Goal: Task Accomplishment & Management: Manage account settings

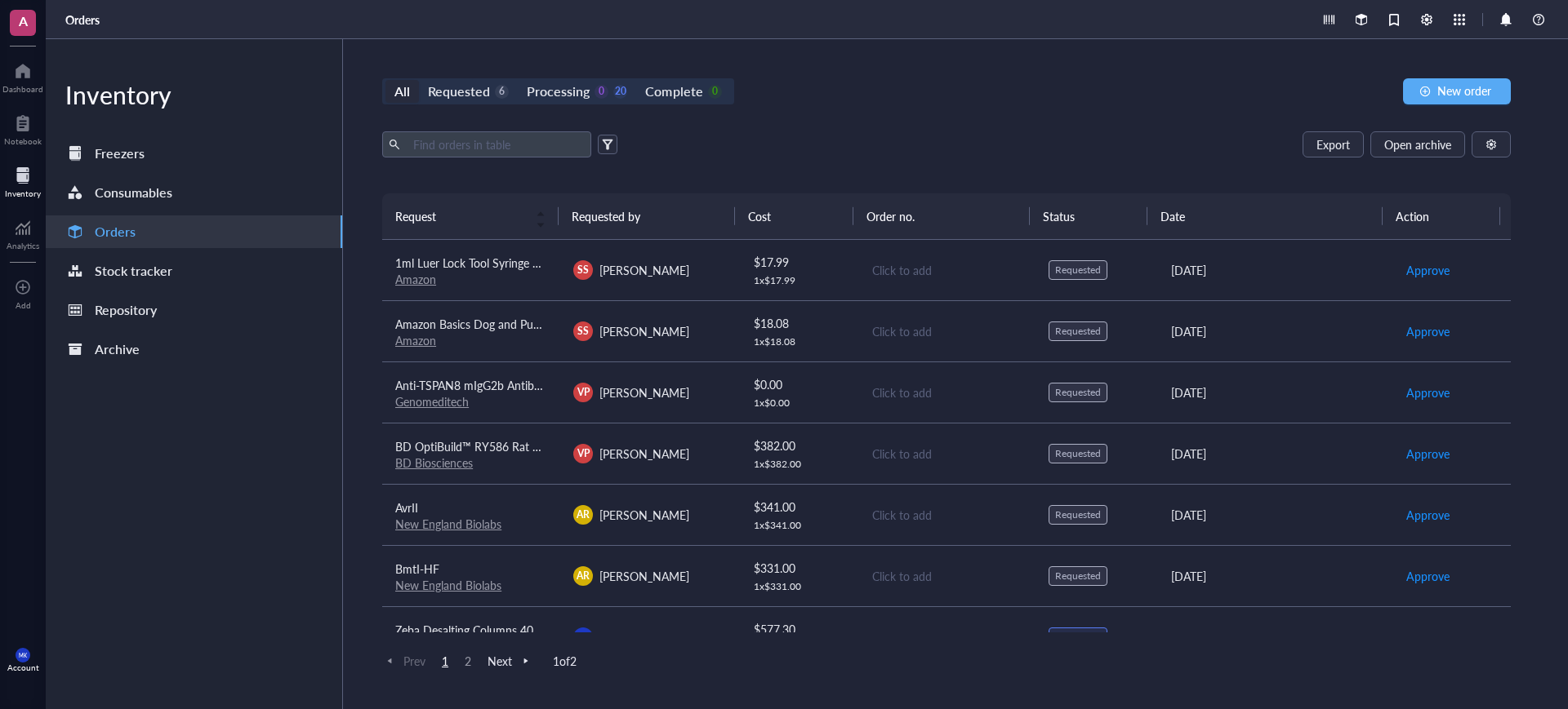
click at [475, 524] on link "New England Biolabs" at bounding box center [448, 524] width 106 height 16
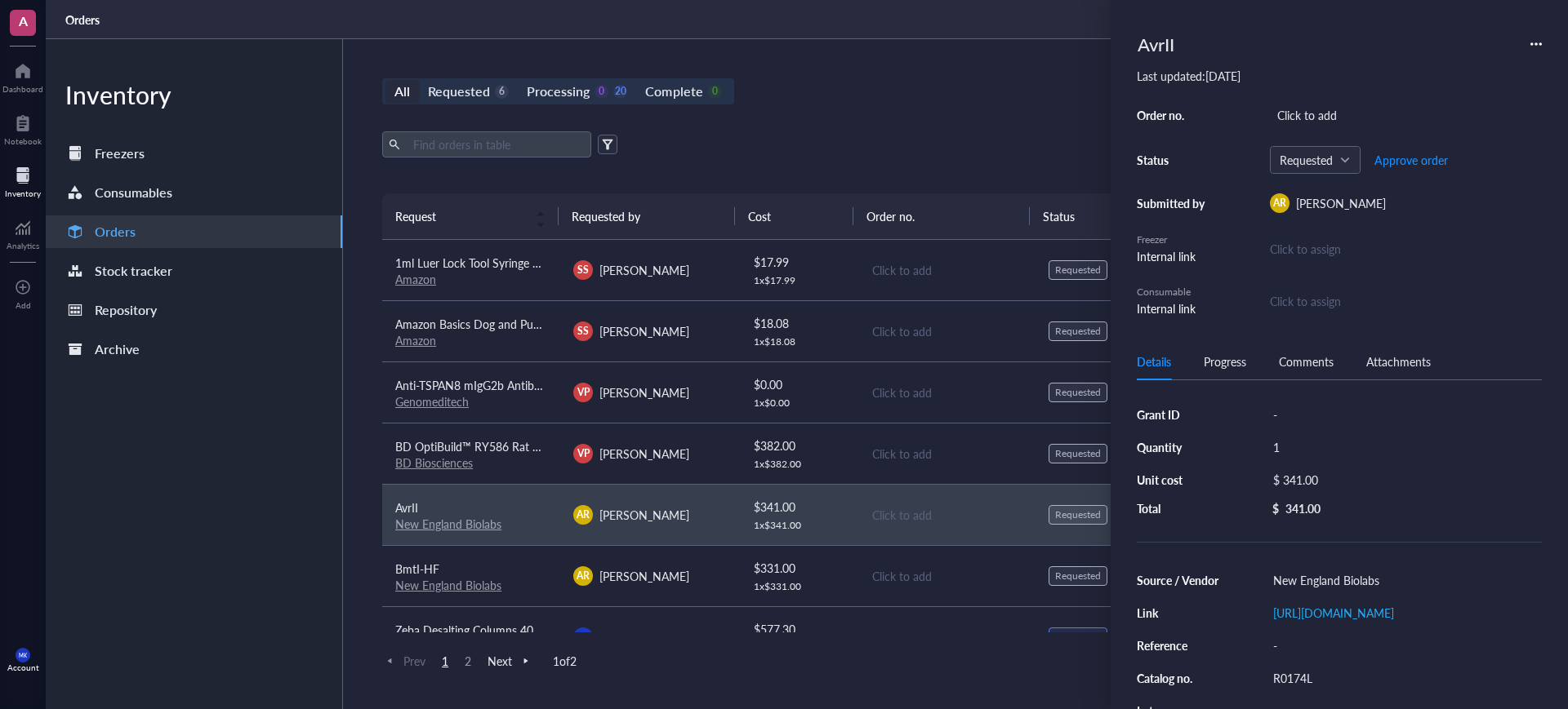
click at [488, 588] on link "New England Biolabs" at bounding box center [448, 584] width 106 height 16
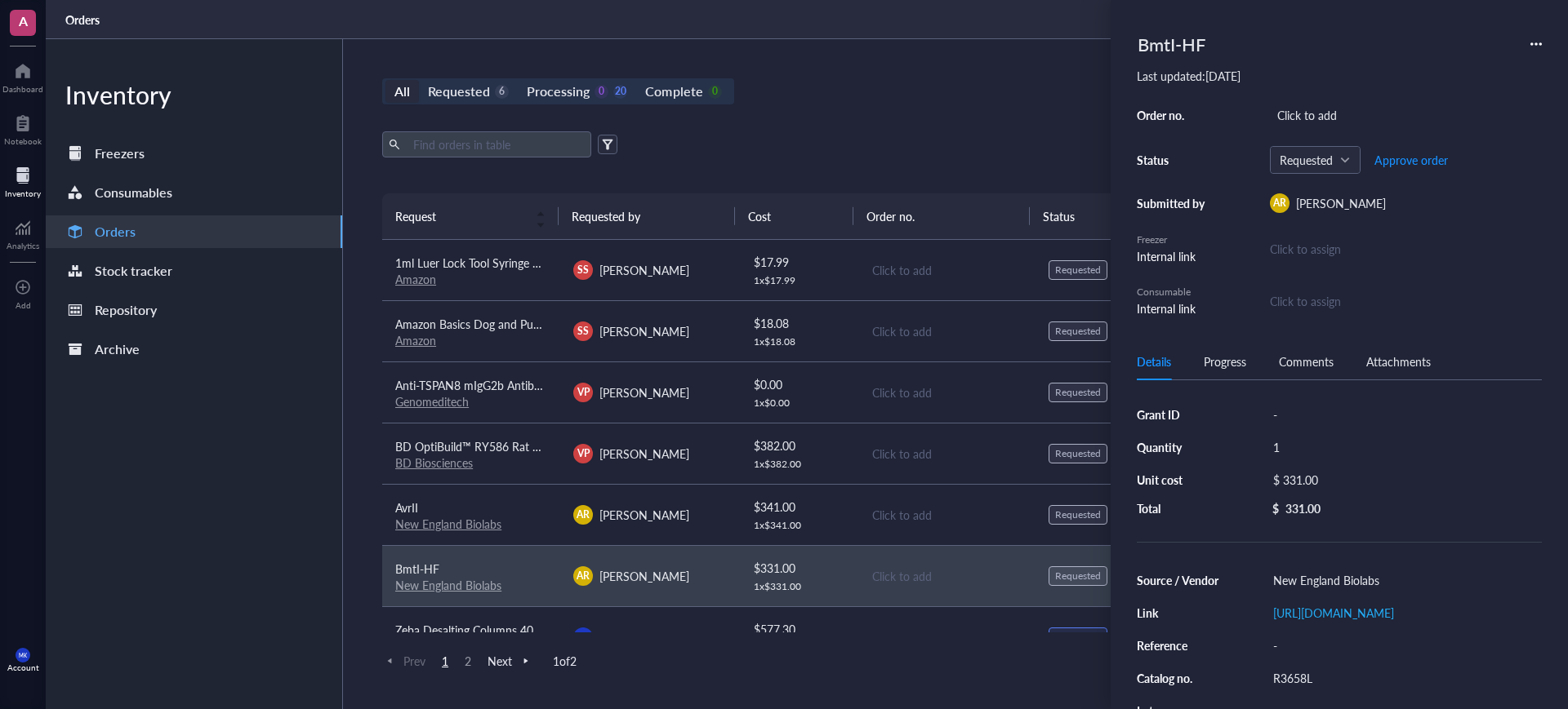
click at [961, 34] on div "Orders" at bounding box center [806, 19] width 1522 height 39
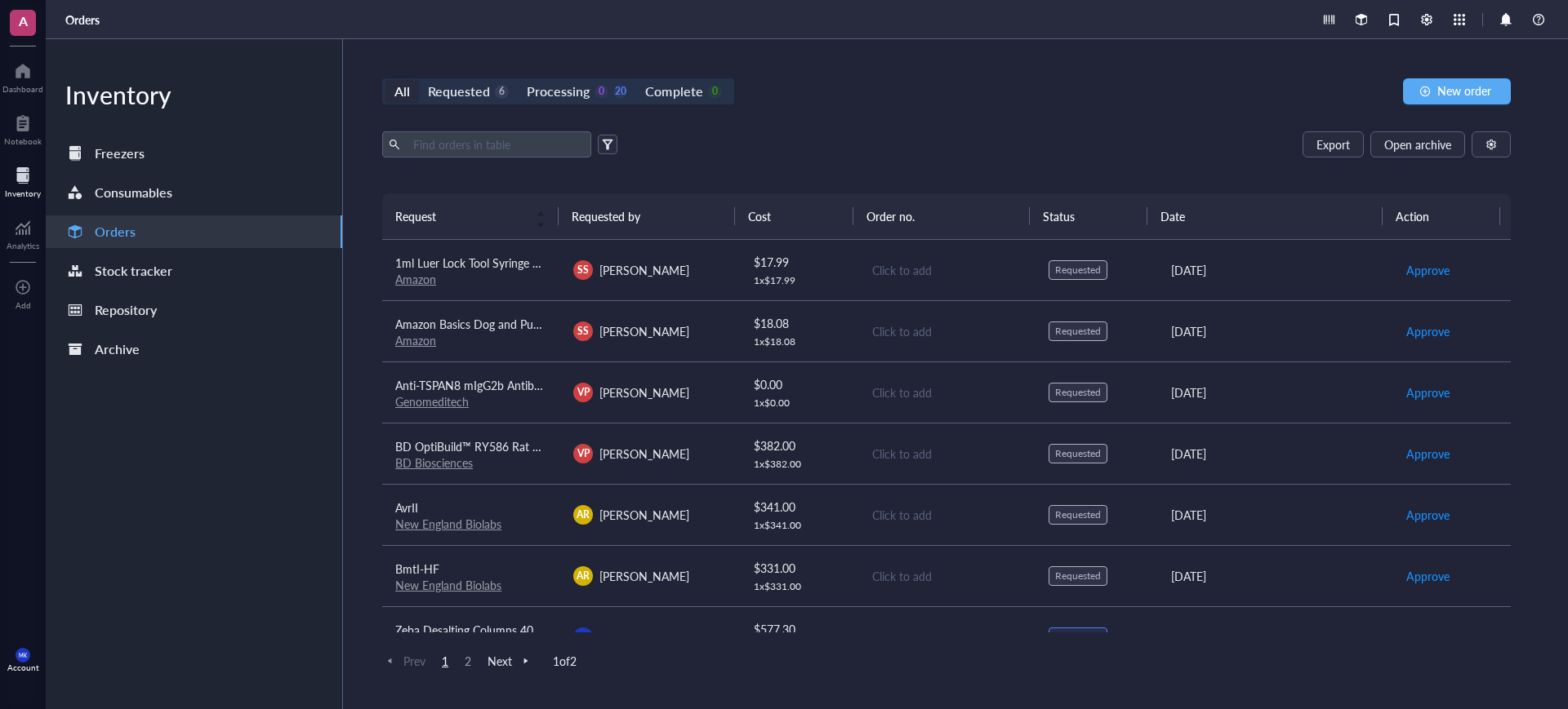
click at [718, 553] on td "AR [PERSON_NAME]" at bounding box center [649, 576] width 178 height 61
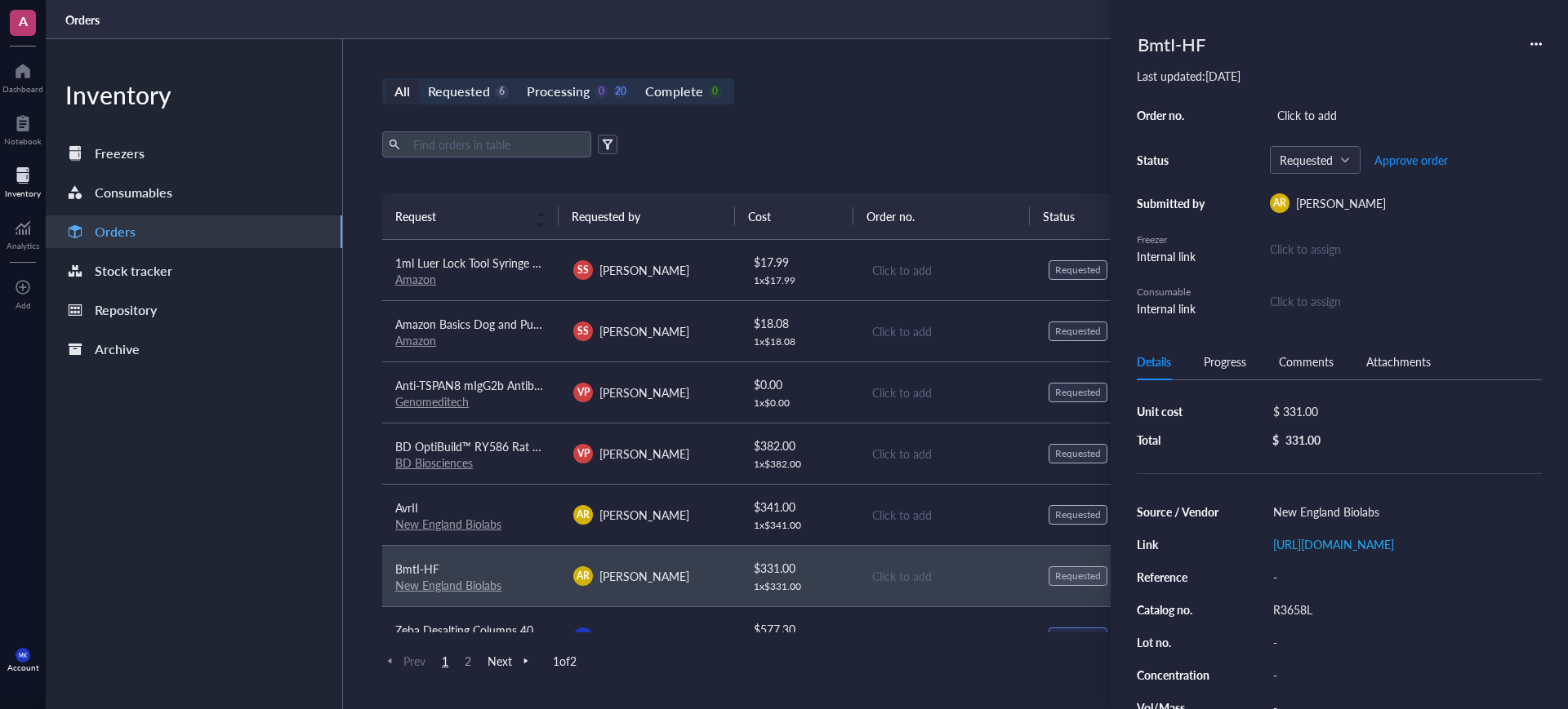
scroll to position [132, 0]
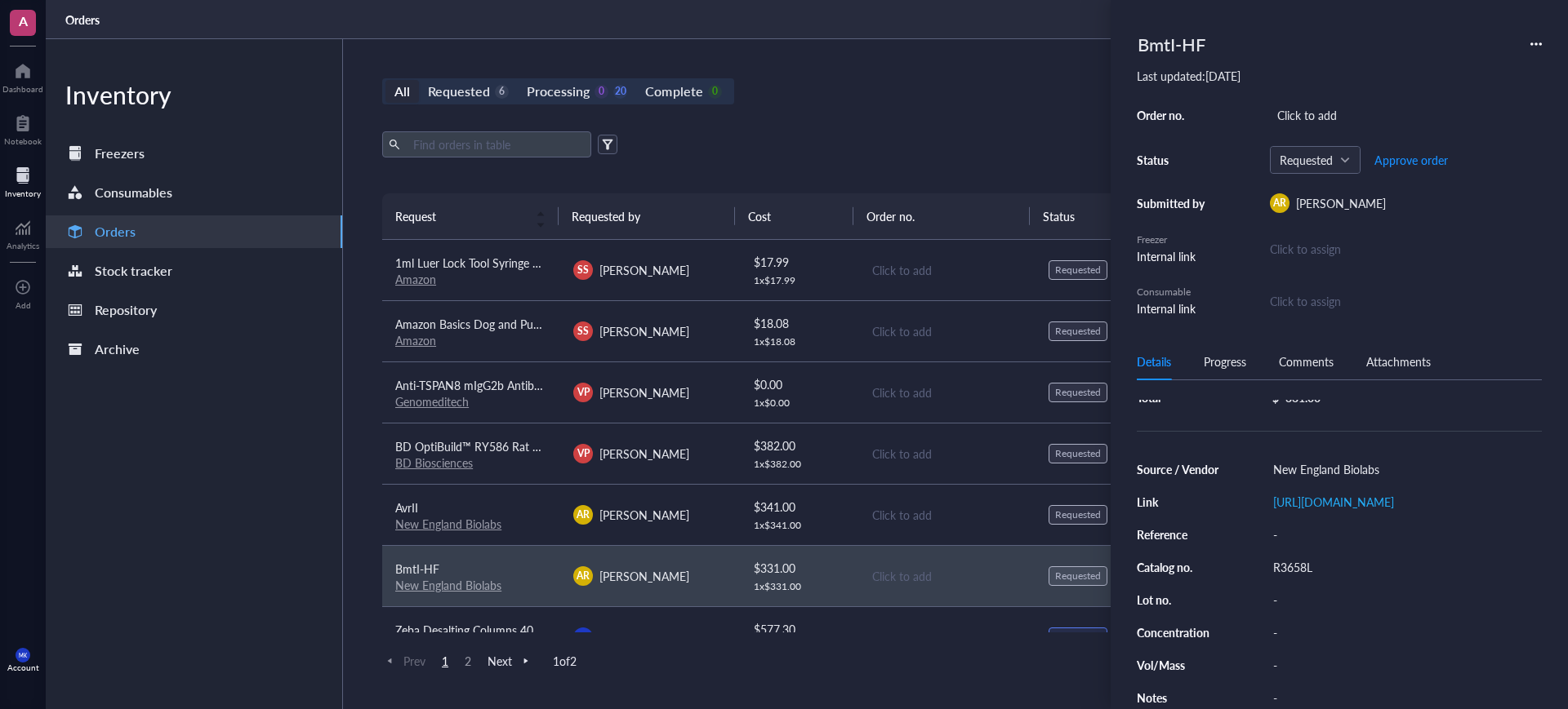
click at [857, 510] on td "Click to add" at bounding box center [946, 514] width 178 height 61
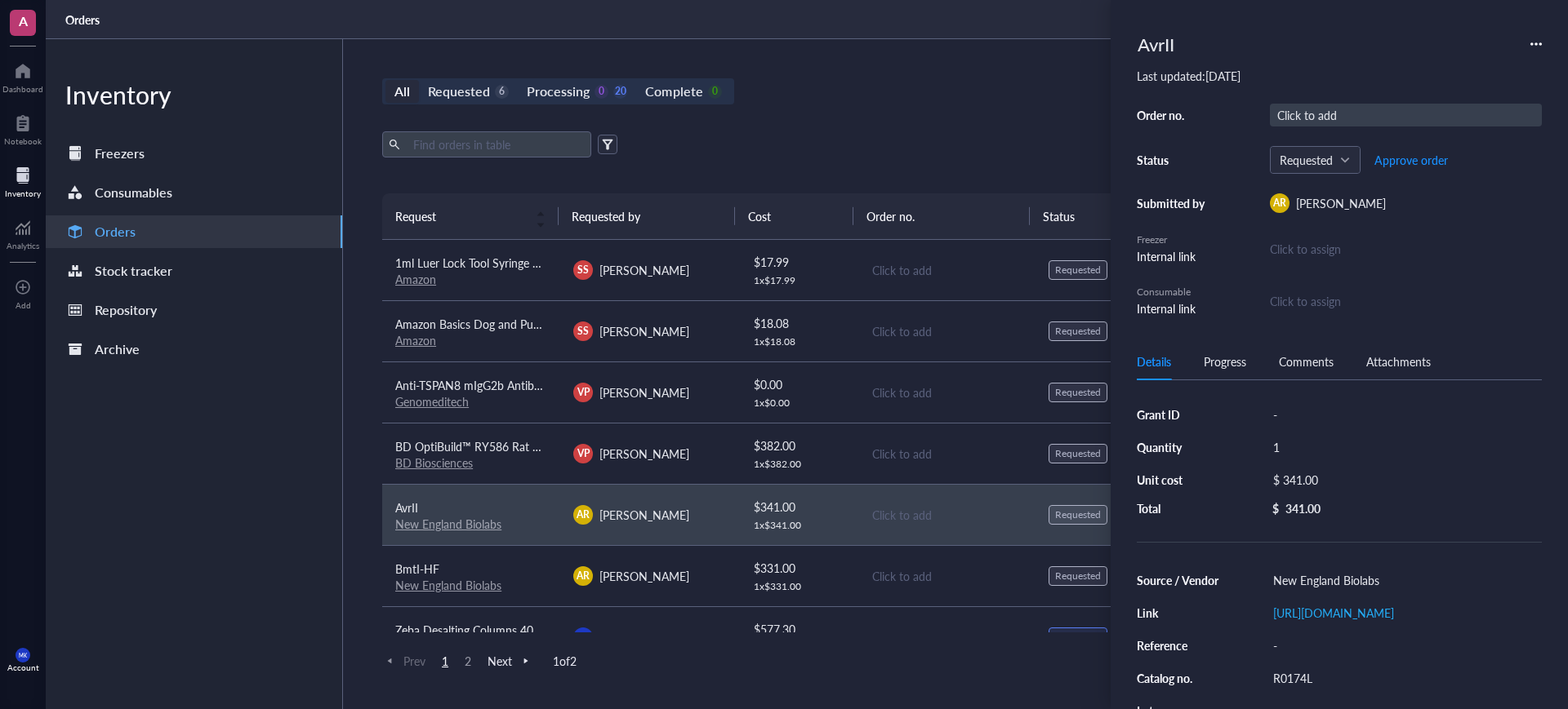
click at [1317, 105] on div "Click to add" at bounding box center [1404, 115] width 271 height 23
click at [899, 587] on td "Click to add" at bounding box center [946, 576] width 178 height 61
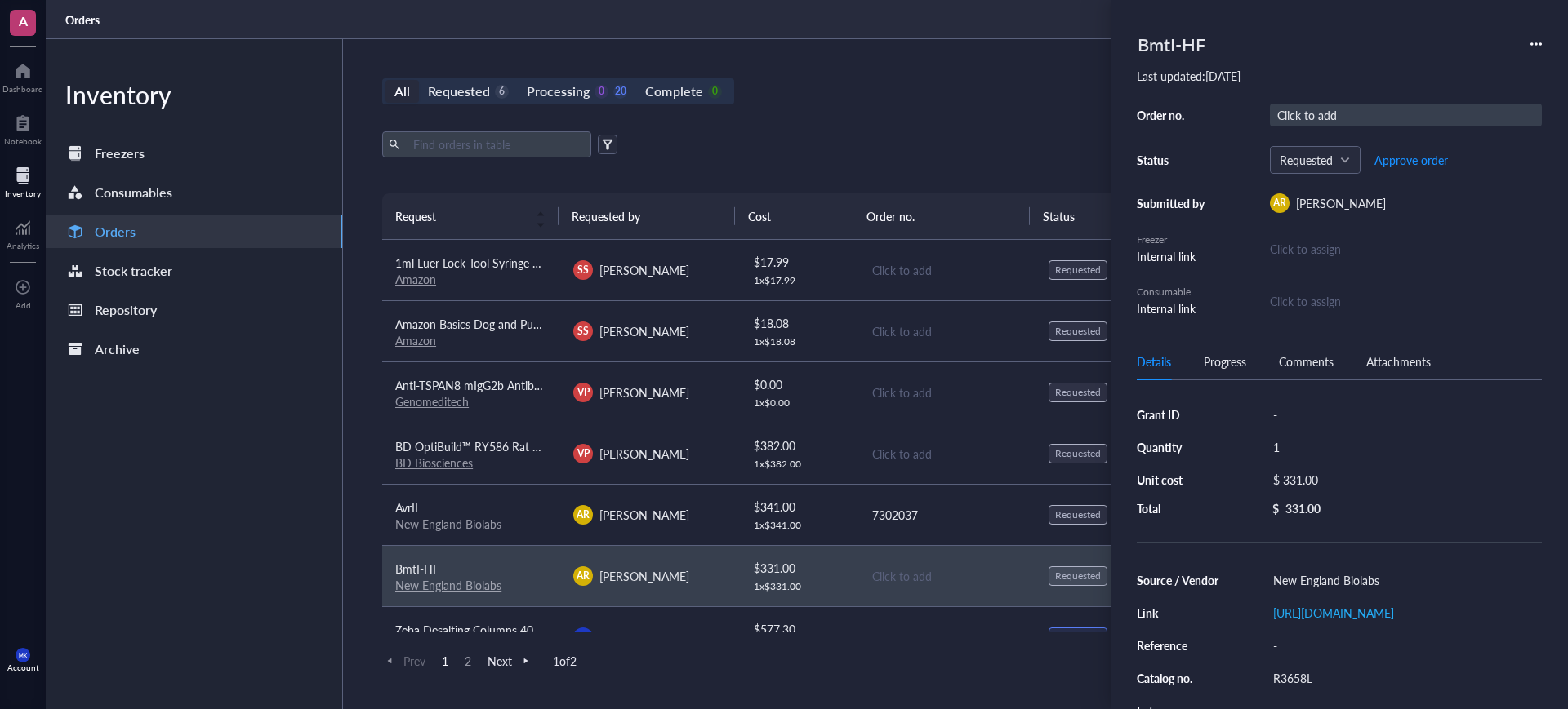
click at [1337, 122] on div "Click to add" at bounding box center [1404, 115] width 271 height 23
click at [862, 56] on div "All Requested 6 Processing 0 20 Complete 0 New order Export Open archive Reques…" at bounding box center [947, 373] width 1207 height 670
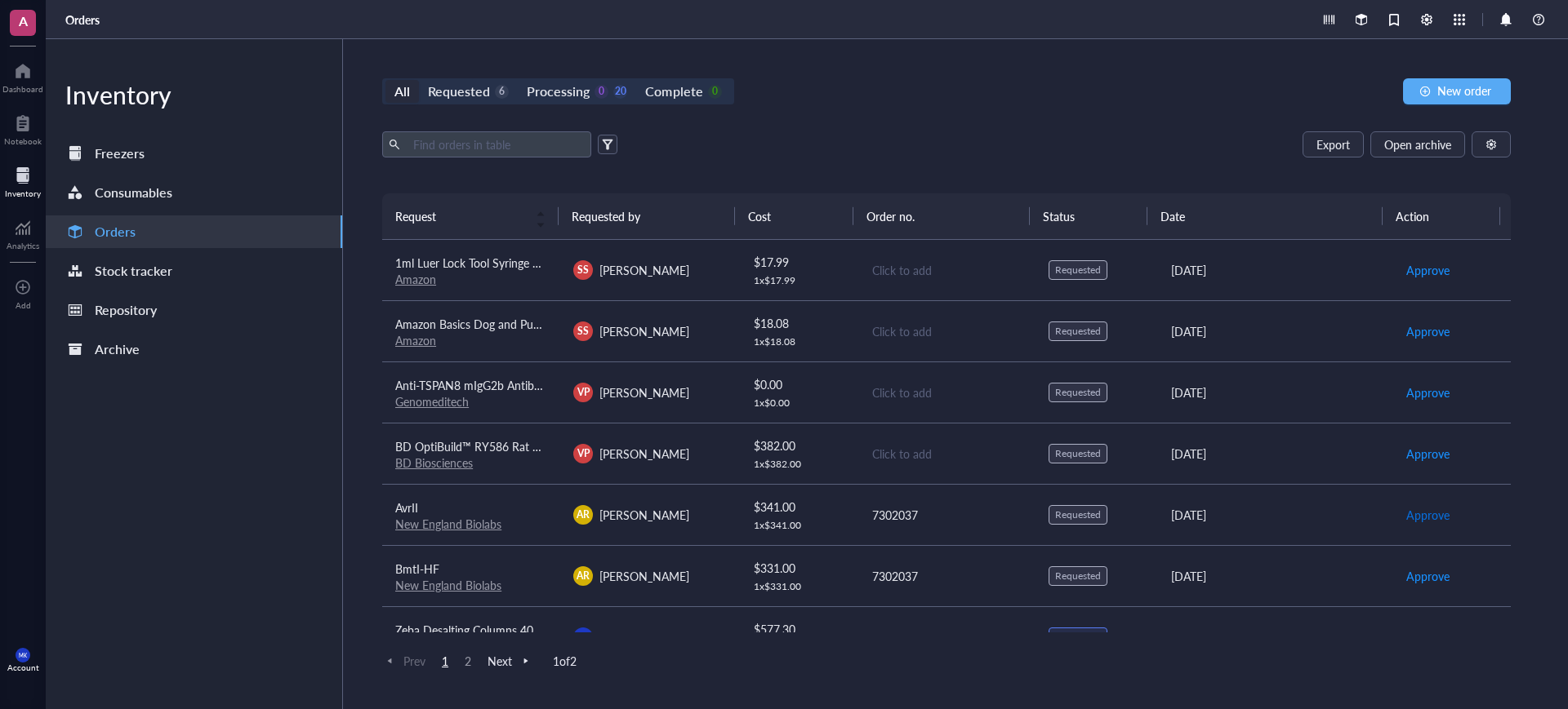
click at [1417, 510] on span "Approve" at bounding box center [1428, 514] width 44 height 18
click at [1416, 571] on span "Approve" at bounding box center [1428, 576] width 44 height 18
click at [1420, 509] on span "Place order" at bounding box center [1435, 514] width 57 height 18
click at [1424, 573] on span "Place order" at bounding box center [1435, 576] width 57 height 18
click at [1161, 79] on div "All Requested 4 Processing 0 22 Complete 0 New order" at bounding box center [946, 92] width 1128 height 26
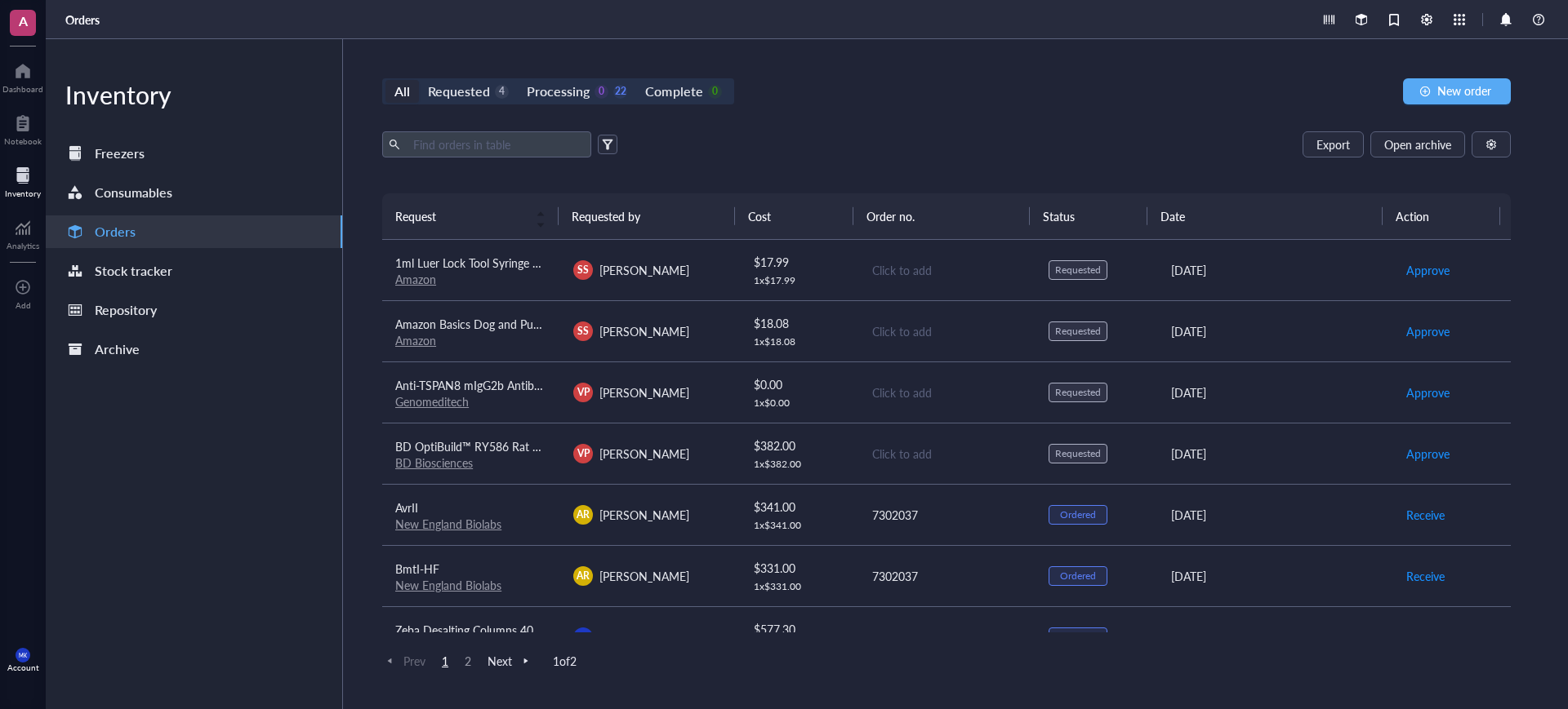
click at [445, 404] on link "Genomeditech" at bounding box center [432, 401] width 74 height 16
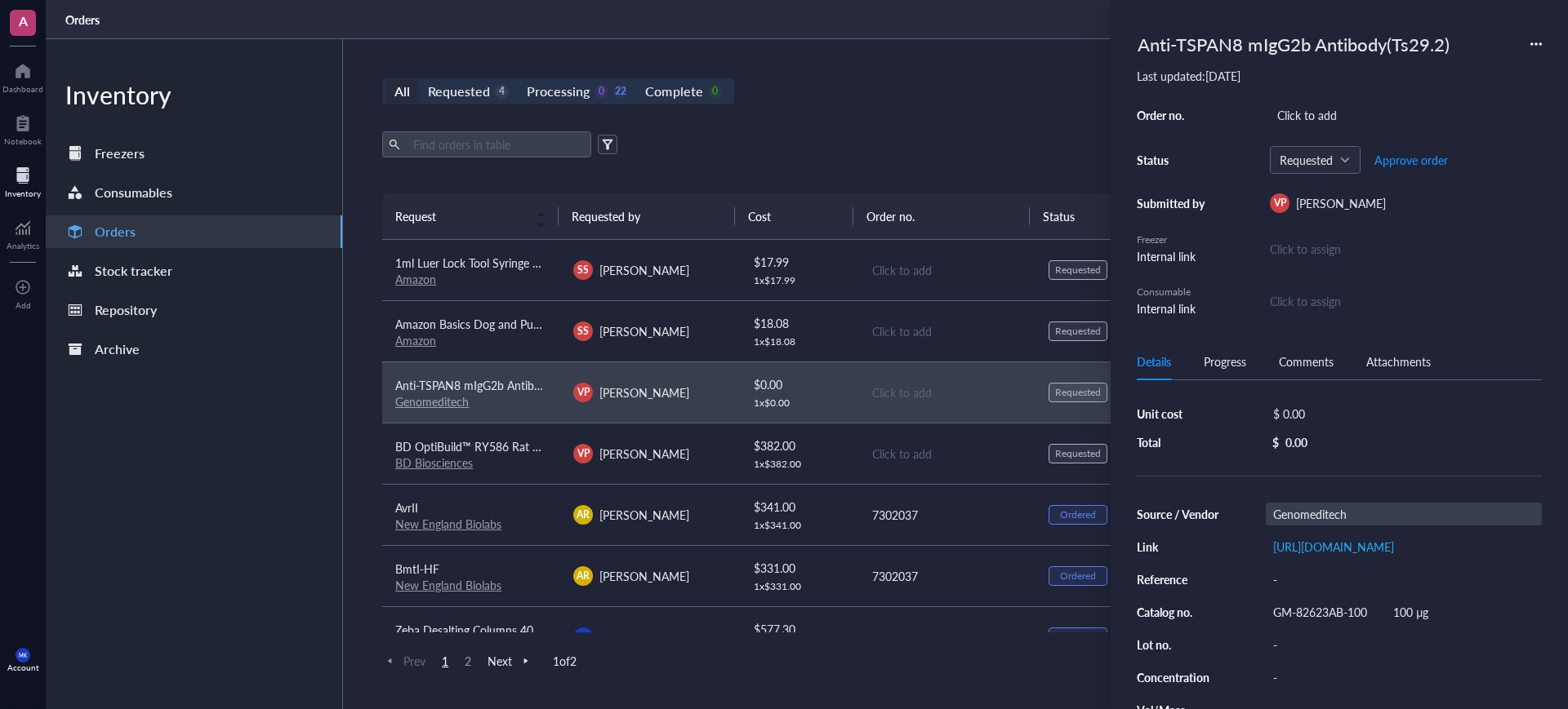
scroll to position [102, 0]
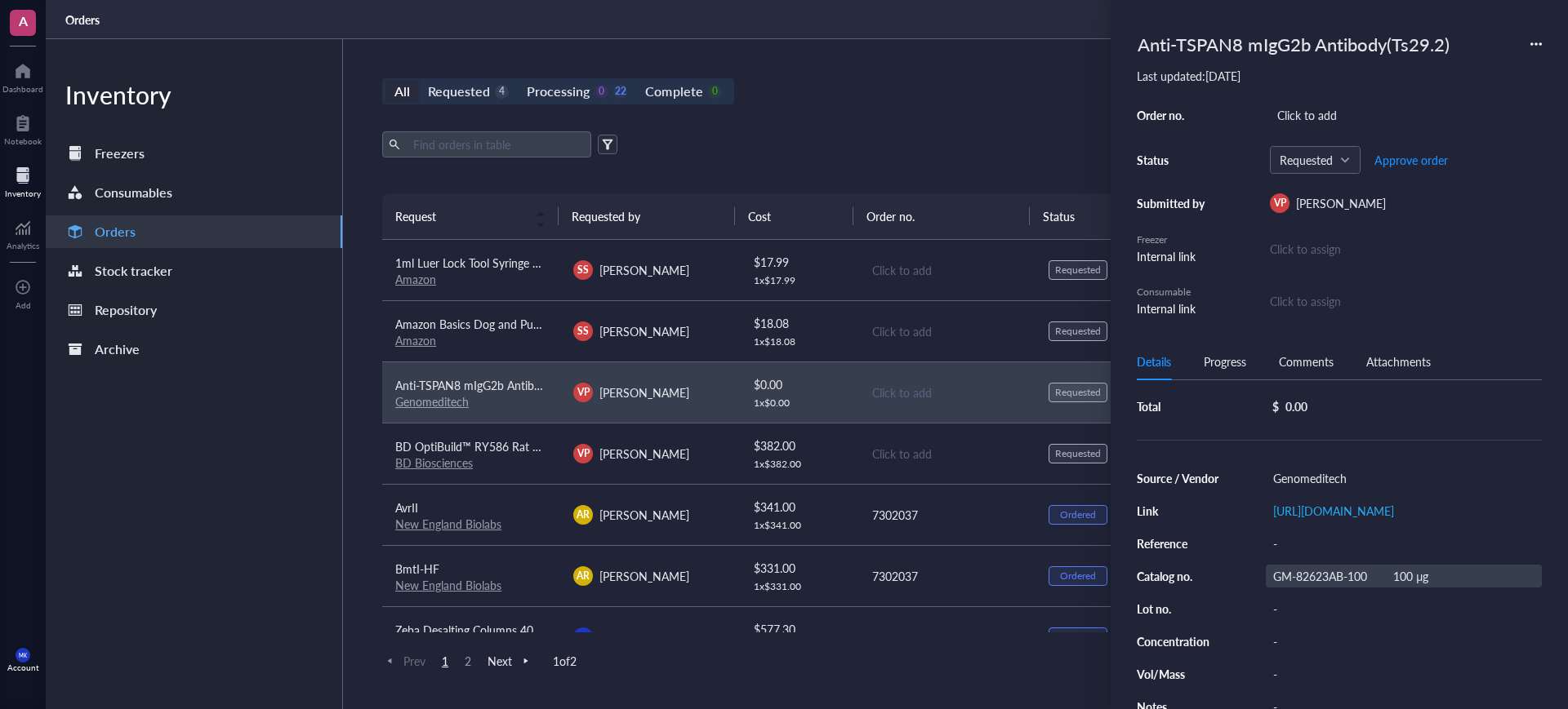
click at [1424, 583] on div "GM-82623AB-100 100 μg" at bounding box center [1403, 576] width 276 height 23
drag, startPoint x: 1444, startPoint y: 588, endPoint x: 1391, endPoint y: 584, distance: 53.2
click at [1391, 584] on input "GM-82623AB-100 100 μg" at bounding box center [1364, 576] width 196 height 21
type input "GM-82623AB-100"
click at [1299, 685] on div "-" at bounding box center [1403, 674] width 276 height 23
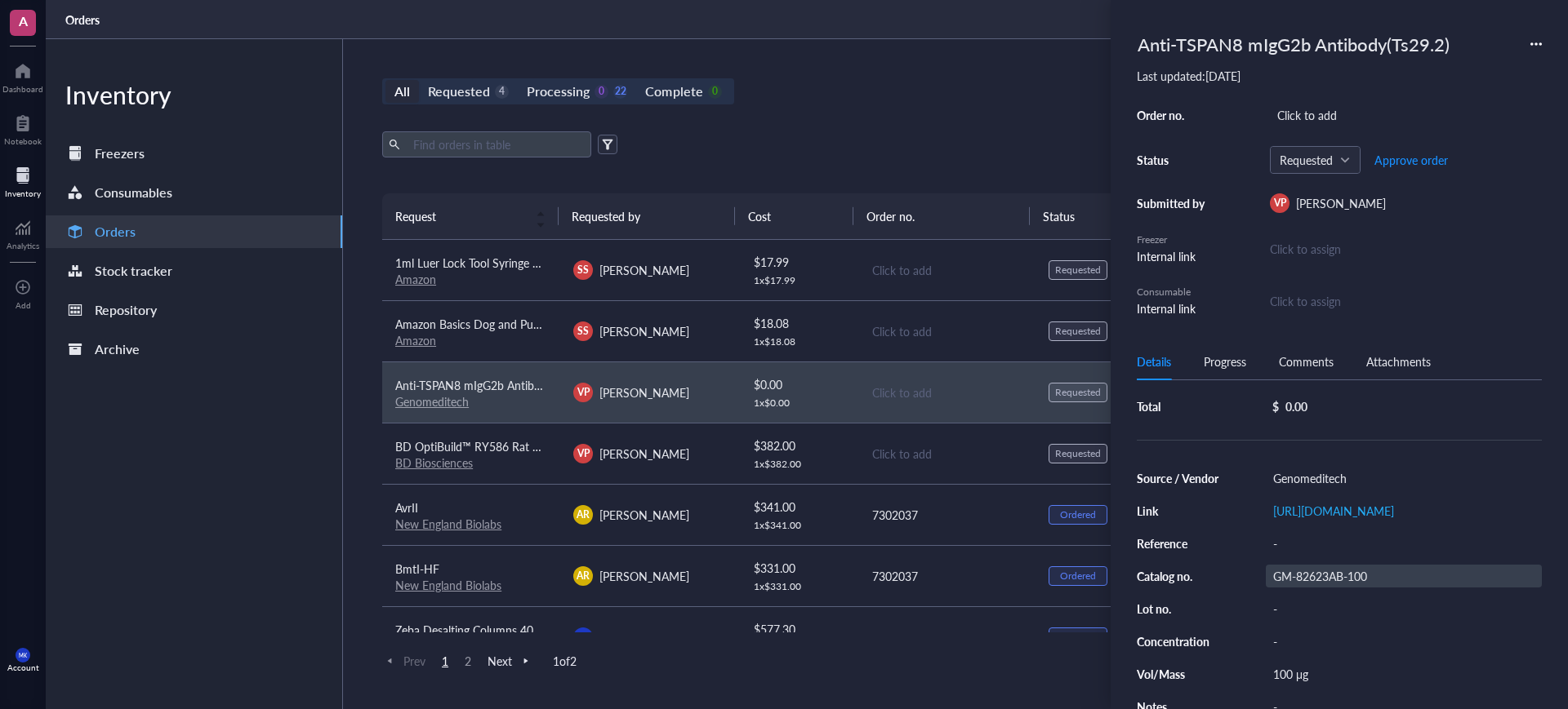
click at [1403, 588] on div "GM-82623AB-100" at bounding box center [1403, 576] width 276 height 23
click at [1427, 175] on div "Order no. Click to add Status Requested Approve order Submitted by VP [PERSON_N…" at bounding box center [1339, 211] width 405 height 214
click at [1420, 164] on span "Approve order" at bounding box center [1411, 160] width 74 height 13
click at [841, 147] on div "Export Open archive" at bounding box center [946, 145] width 1128 height 26
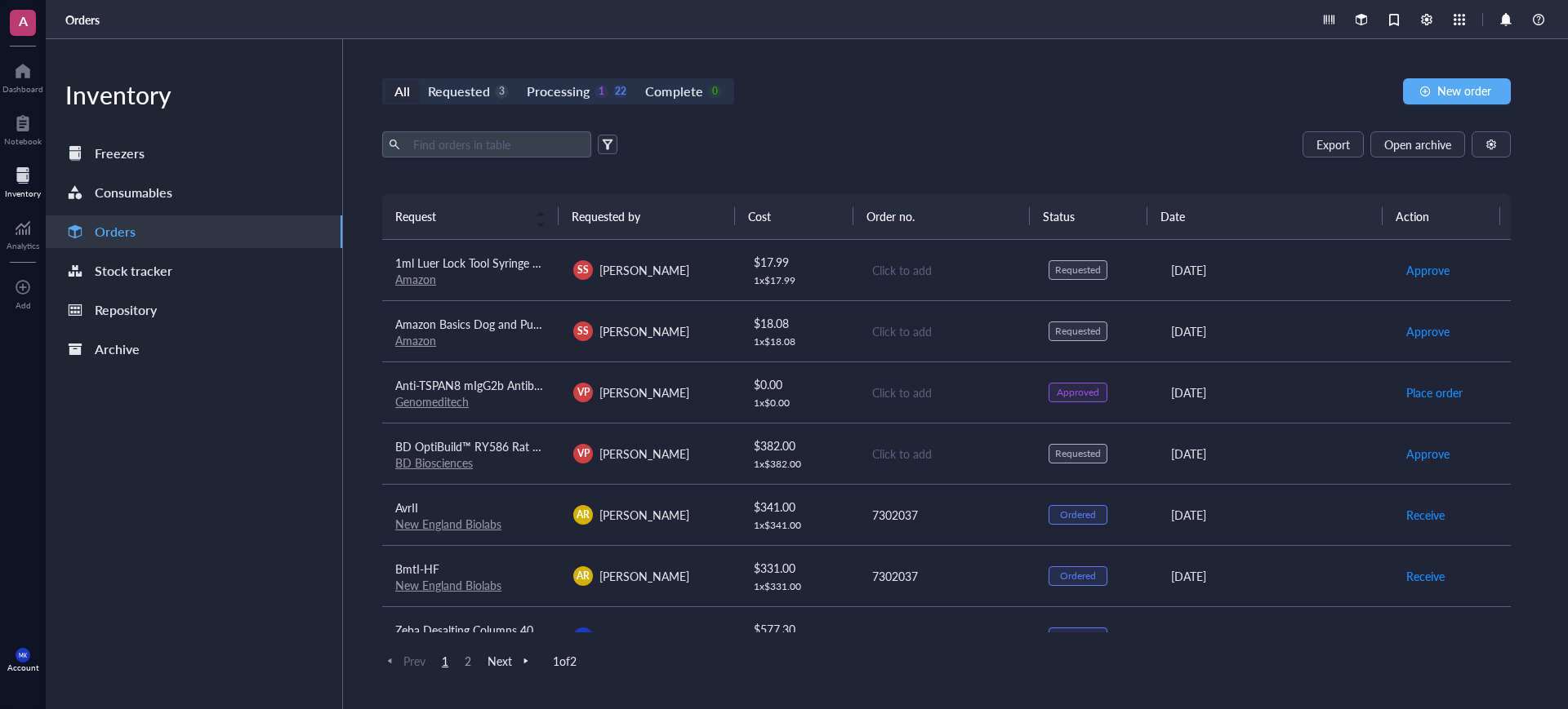
click at [987, 458] on div "Click to add" at bounding box center [947, 454] width 150 height 18
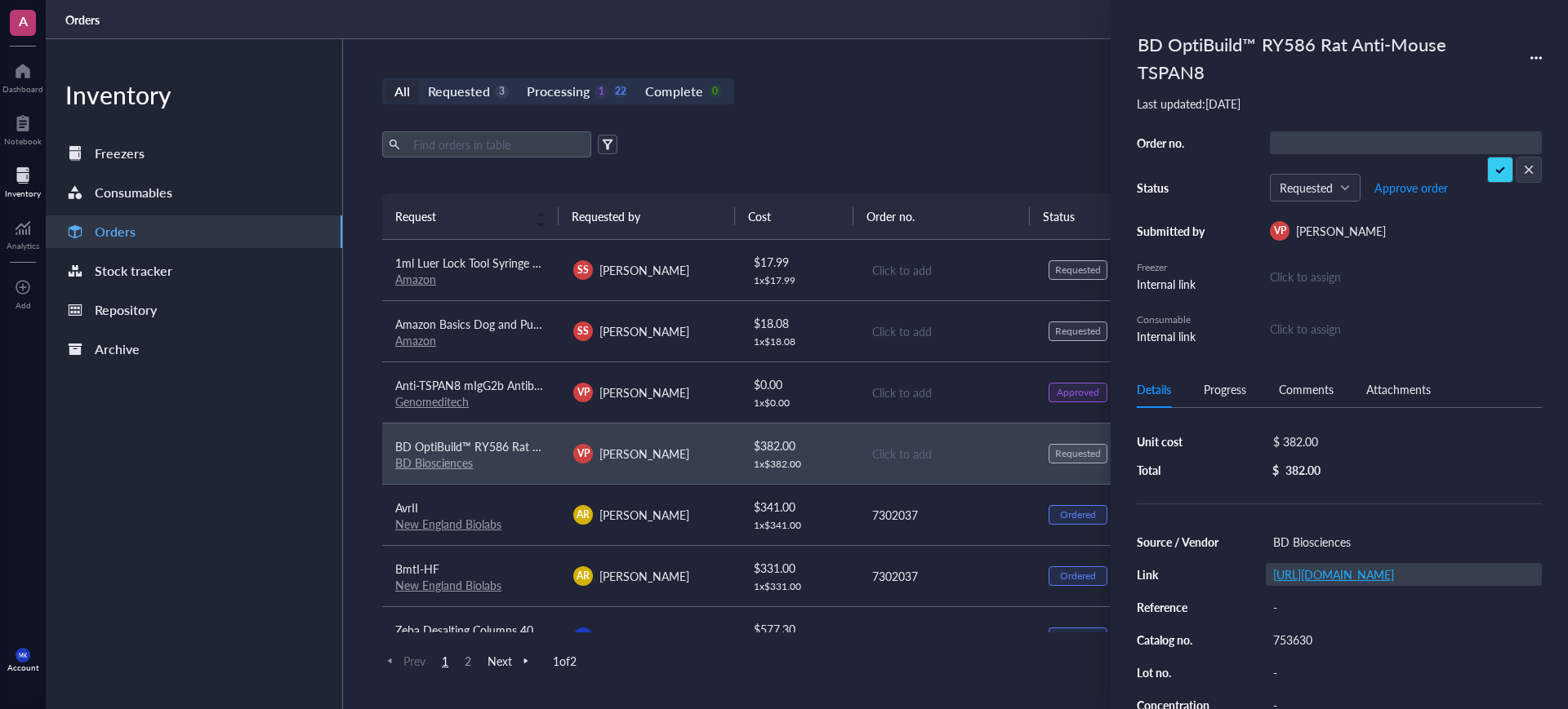
scroll to position [102, 0]
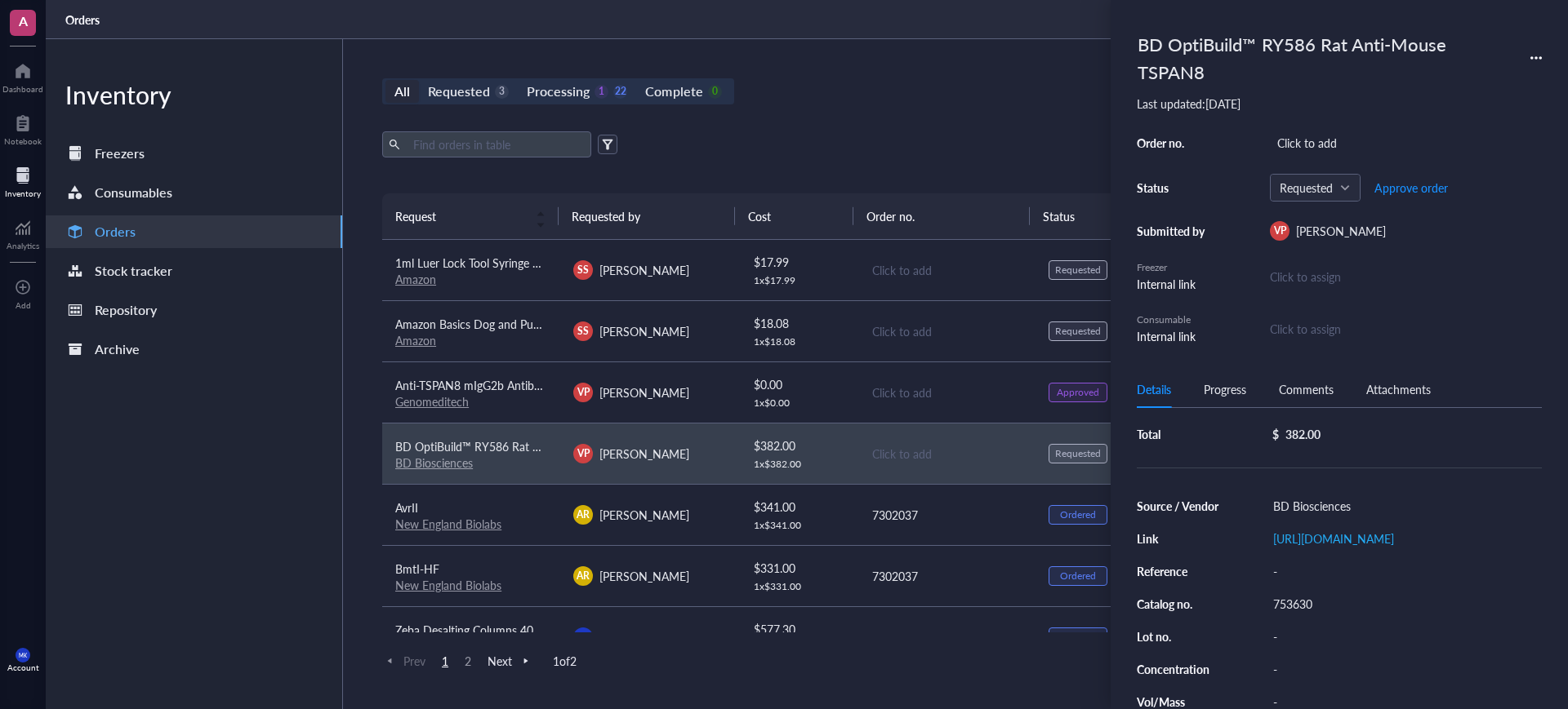
drag, startPoint x: 1345, startPoint y: 538, endPoint x: 427, endPoint y: 341, distance: 938.9
click at [427, 341] on link "Amazon" at bounding box center [415, 339] width 41 height 16
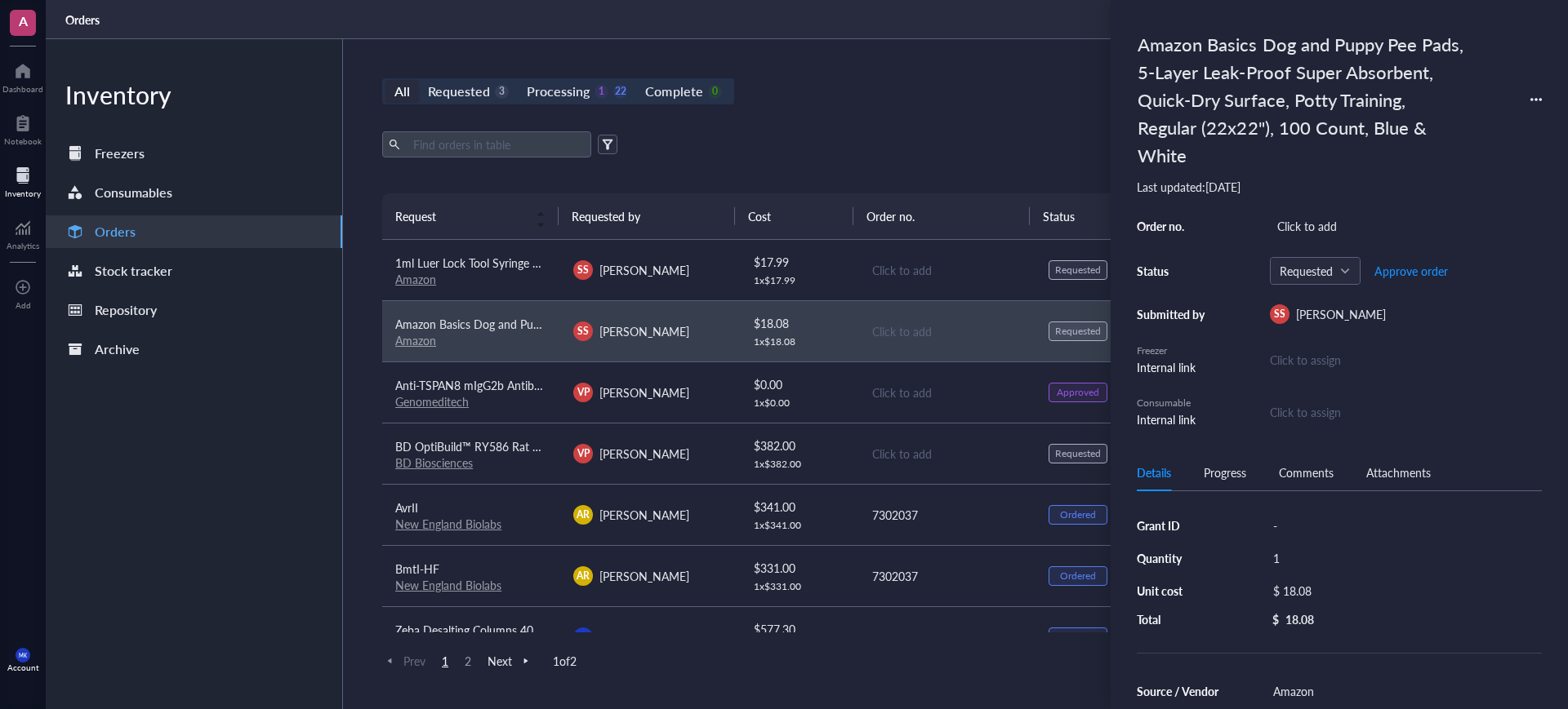
click at [410, 274] on link "Amazon" at bounding box center [415, 279] width 41 height 16
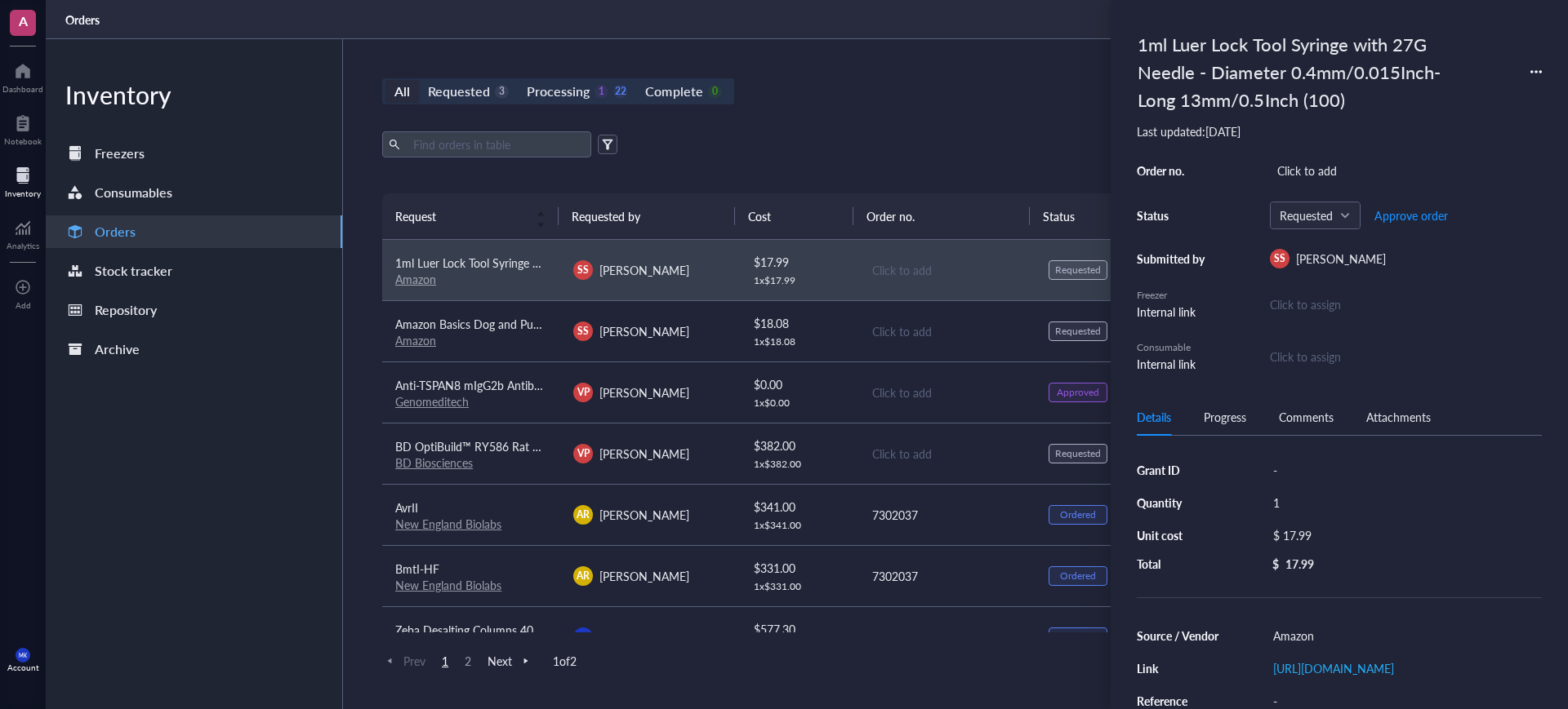
click at [938, 154] on div "Export Open archive" at bounding box center [946, 145] width 1128 height 26
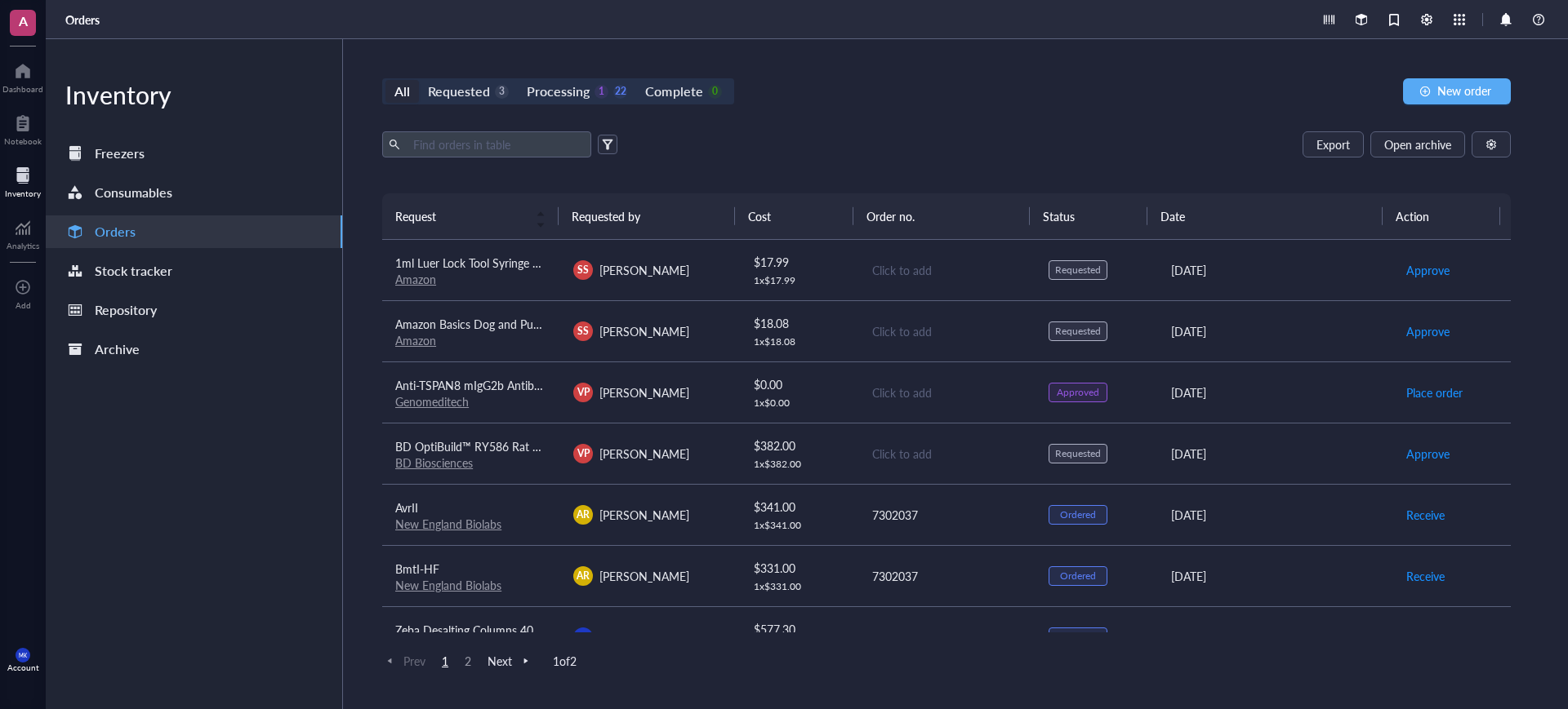
click at [908, 278] on td "Click to add" at bounding box center [946, 270] width 178 height 61
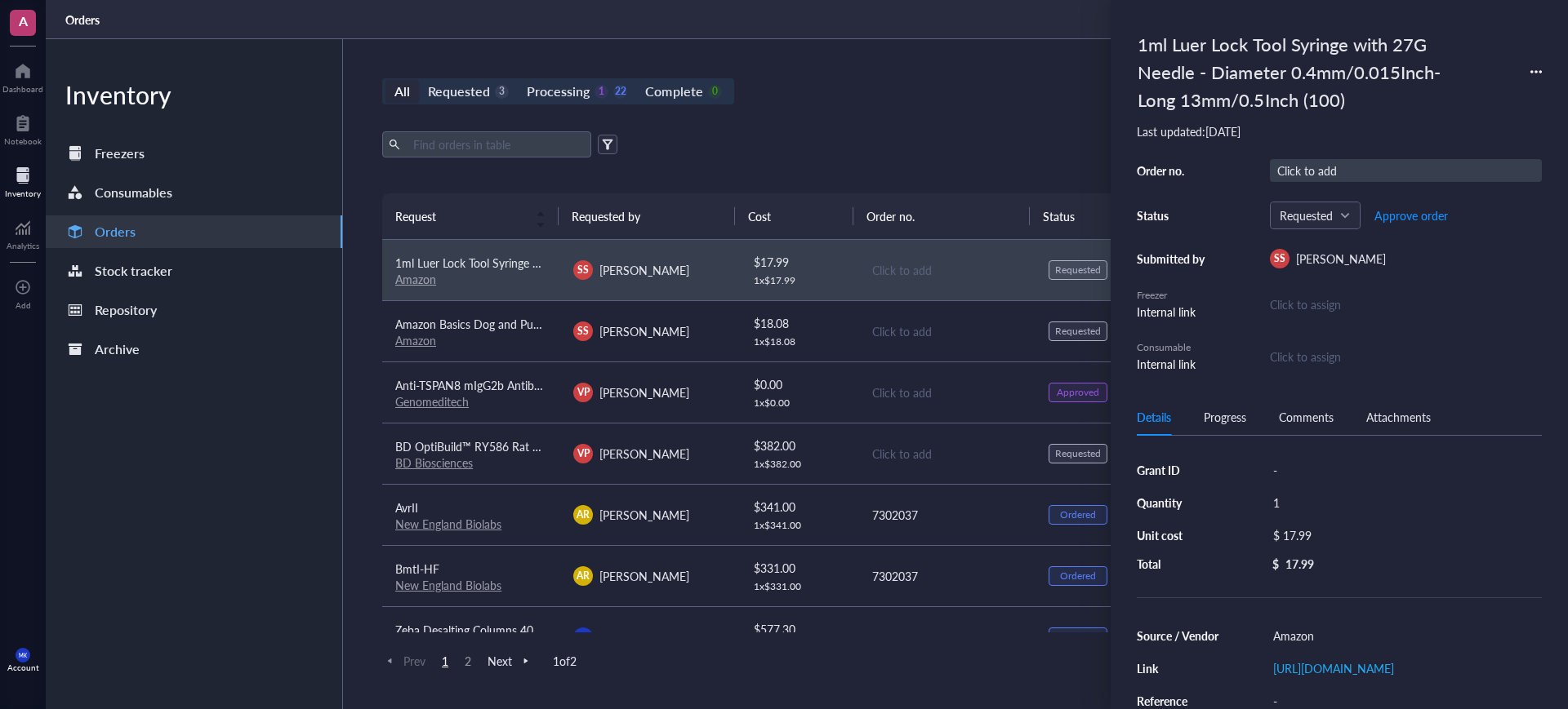
click at [1327, 160] on div "Click to add" at bounding box center [1404, 170] width 271 height 23
type input "114-2184404-2076203"
click at [883, 324] on div "Click to add" at bounding box center [947, 331] width 150 height 18
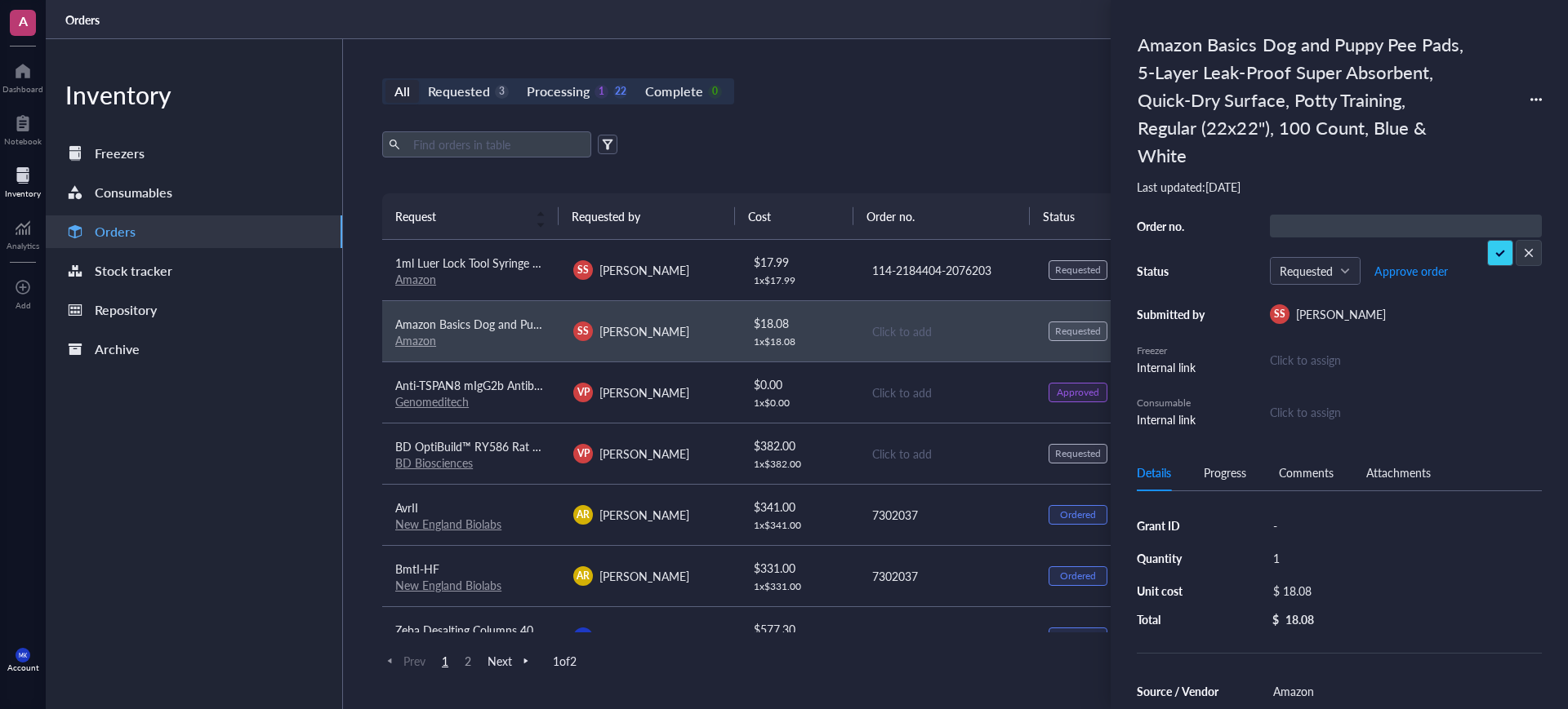
type input "114-2184404-2076203"
click at [930, 127] on div "All Requested 3 Processing 1 22 Complete 0 New order Export Open archive Reques…" at bounding box center [947, 373] width 1207 height 670
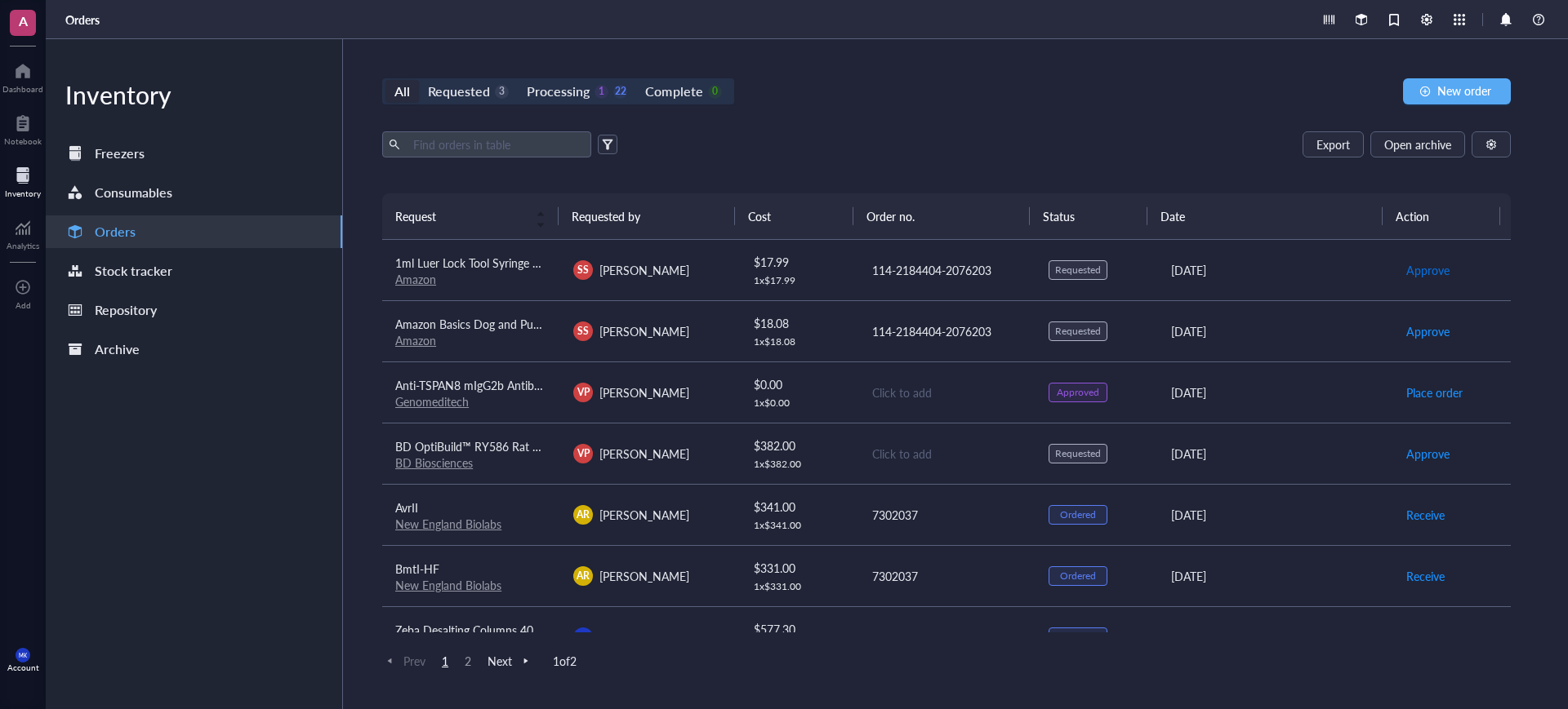
click at [1421, 275] on span "Approve" at bounding box center [1428, 269] width 44 height 18
click at [1419, 337] on span "Approve" at bounding box center [1428, 331] width 44 height 18
click at [1424, 274] on span "Place order" at bounding box center [1435, 269] width 57 height 18
click at [1419, 332] on span "Place order" at bounding box center [1435, 331] width 57 height 18
click at [988, 120] on div "All Requested 1 Processing 1 24 Complete 0 New order Export Open archive Reques…" at bounding box center [947, 373] width 1207 height 670
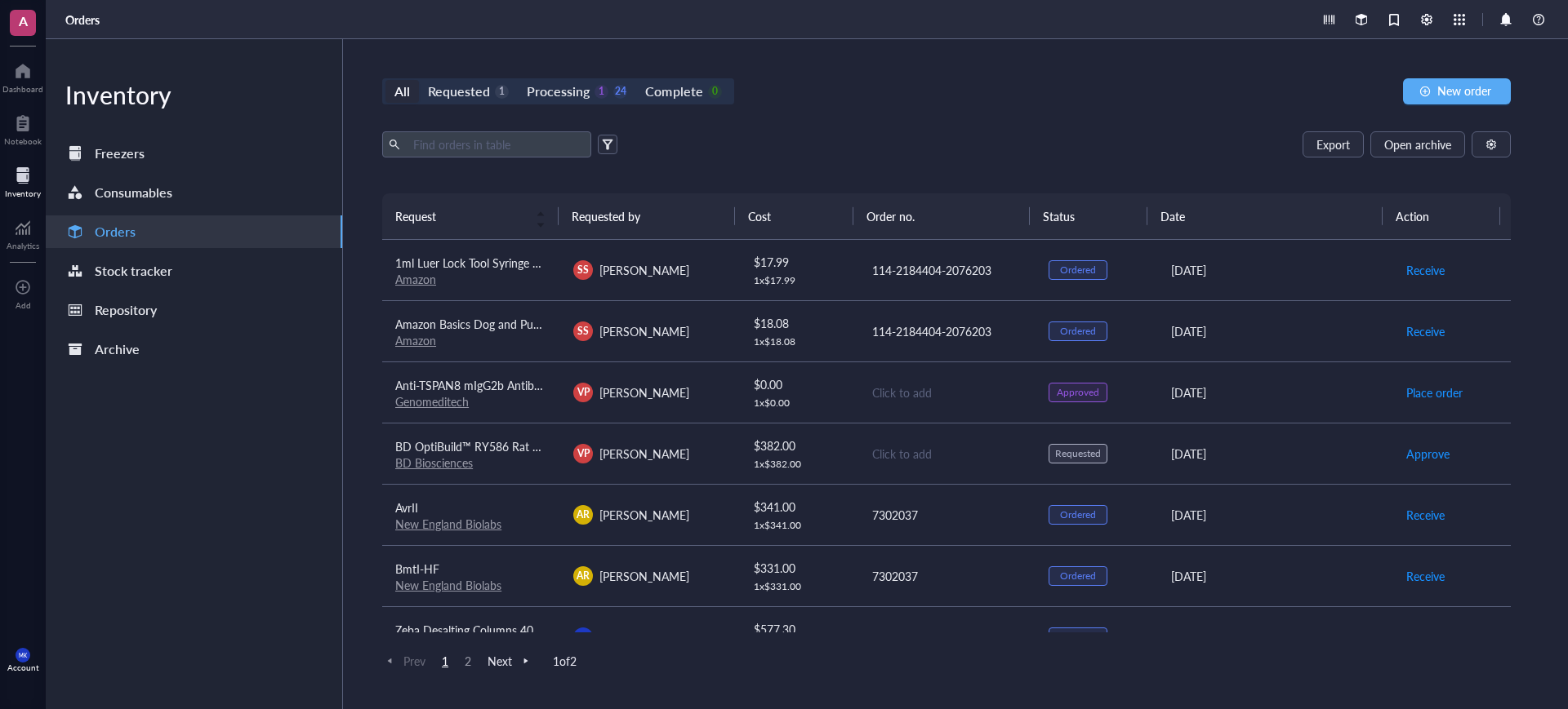
click at [996, 440] on td "Click to add" at bounding box center [946, 453] width 178 height 61
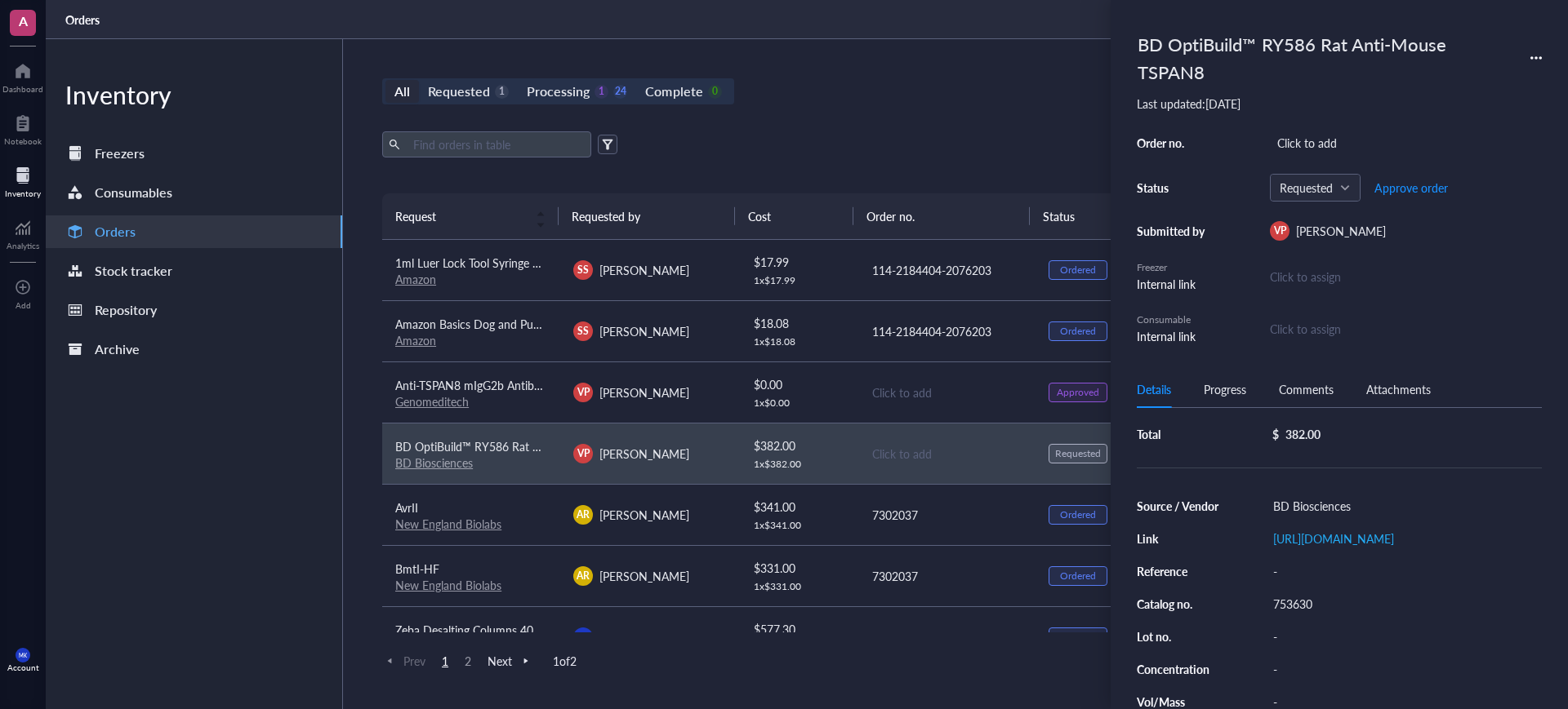
click at [899, 85] on div "All Requested 1 Processing 1 24 Complete 0 New order" at bounding box center [946, 92] width 1128 height 26
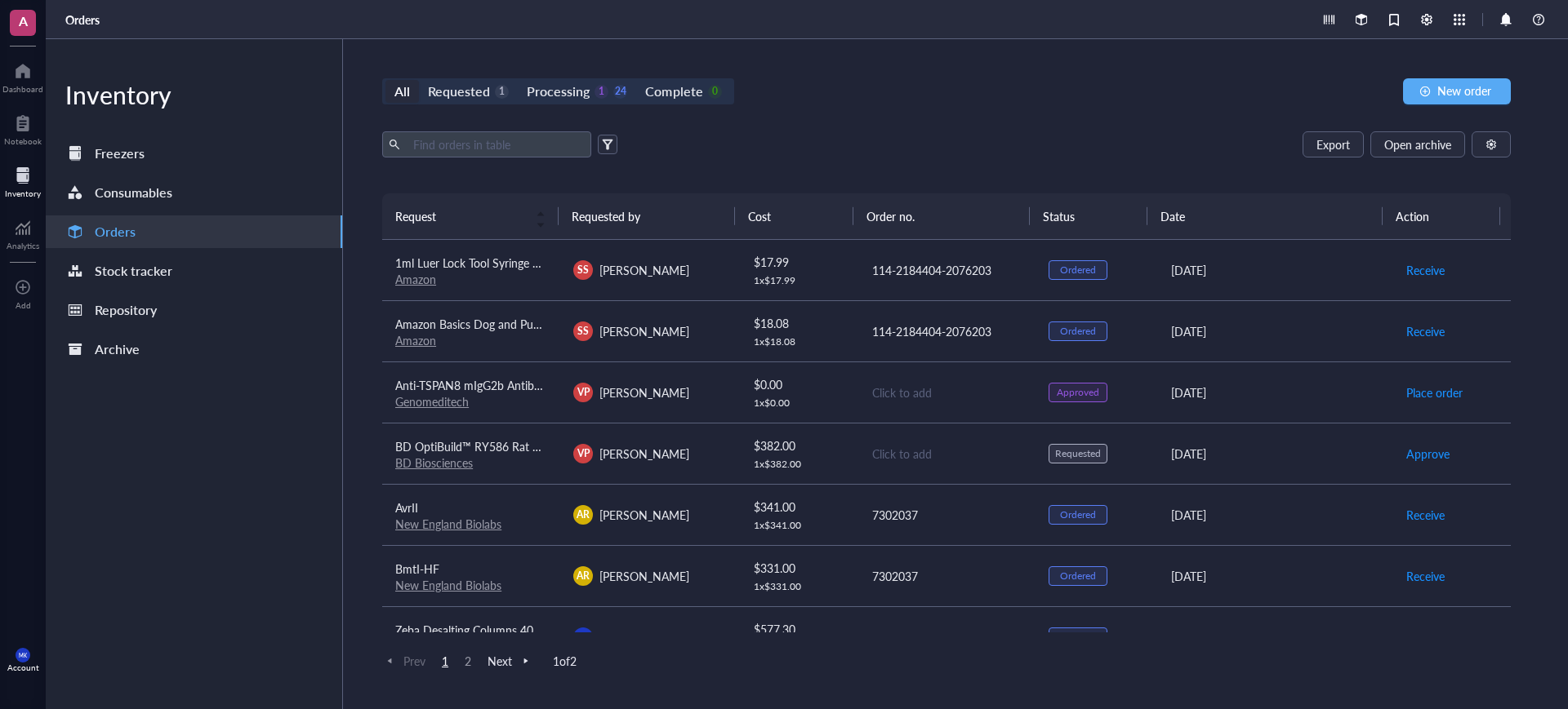
drag, startPoint x: 982, startPoint y: 452, endPoint x: 1003, endPoint y: 448, distance: 21.4
click at [984, 451] on div "Click to add" at bounding box center [947, 454] width 150 height 18
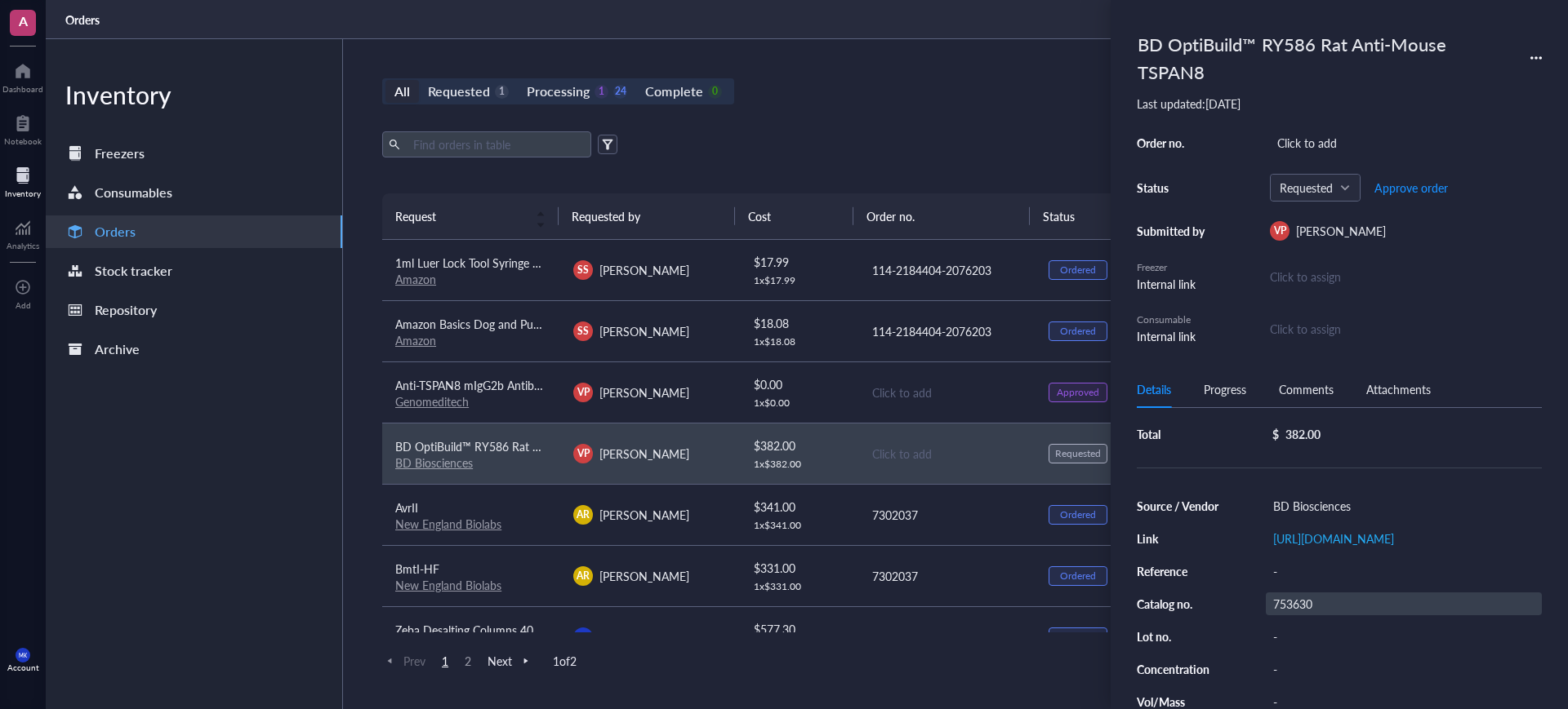
click at [1325, 615] on div "753630" at bounding box center [1403, 604] width 276 height 23
click at [1299, 430] on div "382.00" at bounding box center [1302, 435] width 35 height 15
click at [1311, 427] on div "382.00" at bounding box center [1302, 435] width 35 height 15
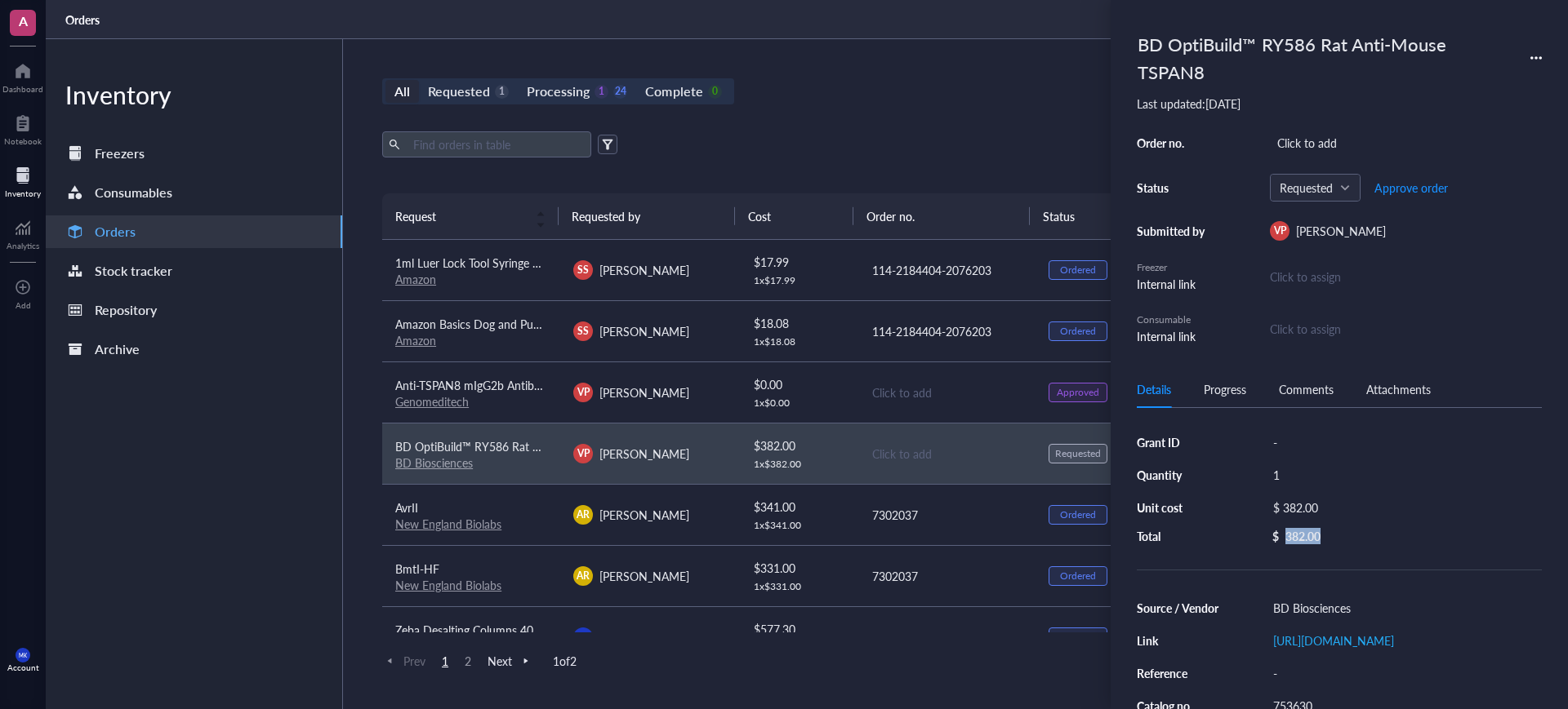
click at [1472, 529] on div "$ 382.00" at bounding box center [1403, 536] width 276 height 15
click at [941, 34] on div "Orders" at bounding box center [806, 19] width 1522 height 39
click at [730, 445] on td "VP [PERSON_NAME]" at bounding box center [649, 453] width 178 height 61
click at [1306, 503] on div "$ 382.00" at bounding box center [1400, 508] width 270 height 23
drag, startPoint x: 1387, startPoint y: 499, endPoint x: 1169, endPoint y: 504, distance: 218.1
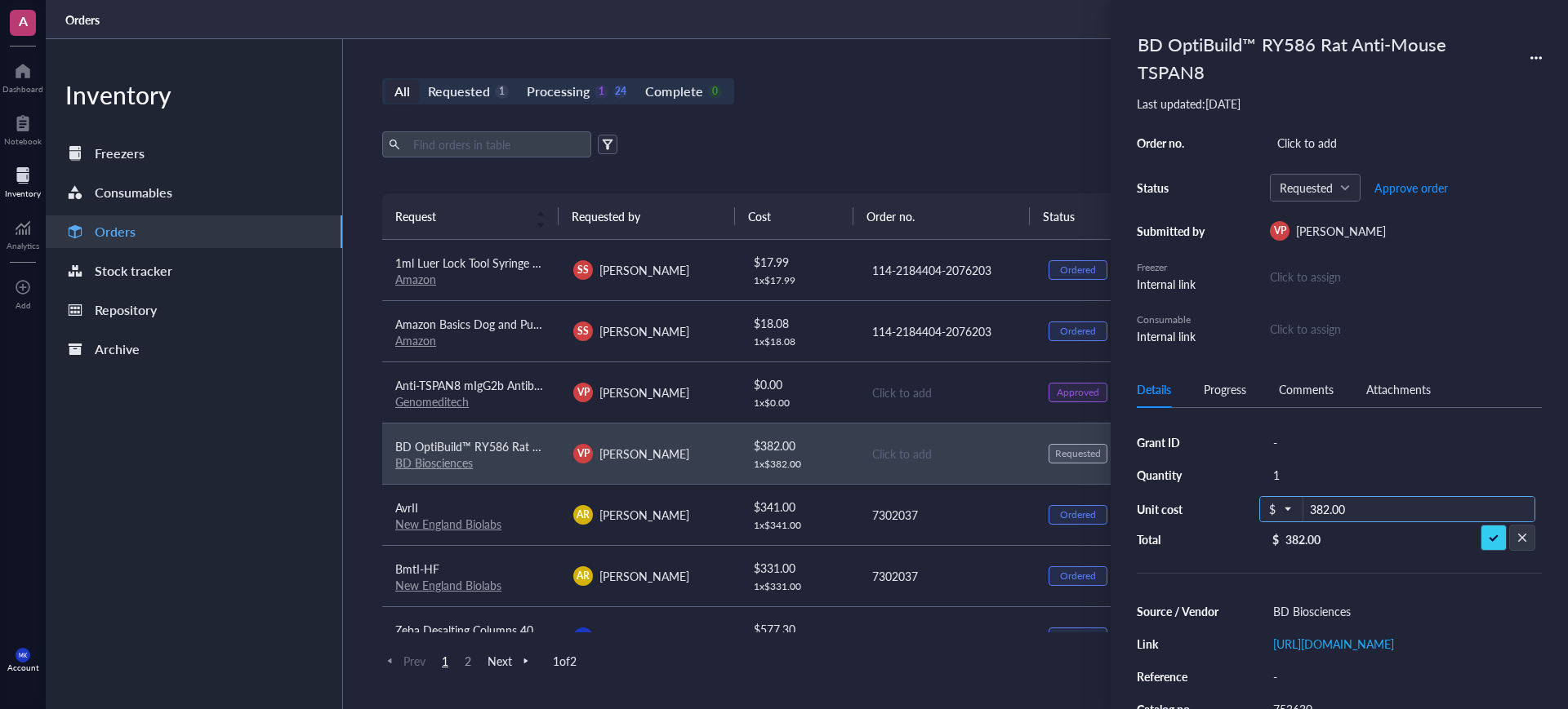
click at [1169, 504] on div "Grant ID - Quantity 1 Unit cost $ 382.00 Total $ 382.00" at bounding box center [1339, 489] width 405 height 116
type input "191"
drag, startPoint x: 1480, startPoint y: 533, endPoint x: 1453, endPoint y: 530, distance: 27.2
click at [973, 168] on div "Export Open archive Requester Requested on Source / Vendor Last updated" at bounding box center [946, 163] width 1128 height 62
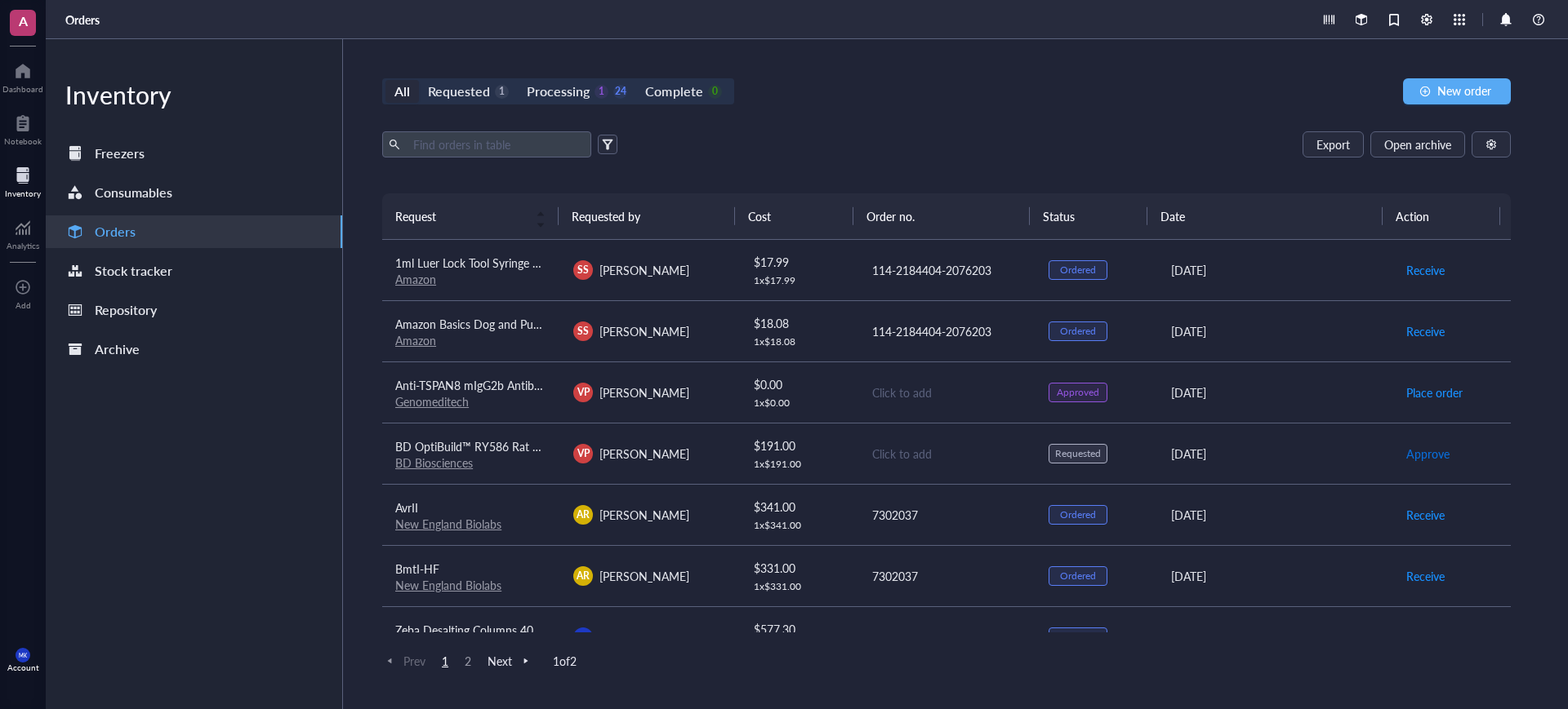
click at [1406, 451] on span "Approve" at bounding box center [1428, 454] width 44 height 18
click at [895, 456] on div "Click to add" at bounding box center [947, 454] width 150 height 18
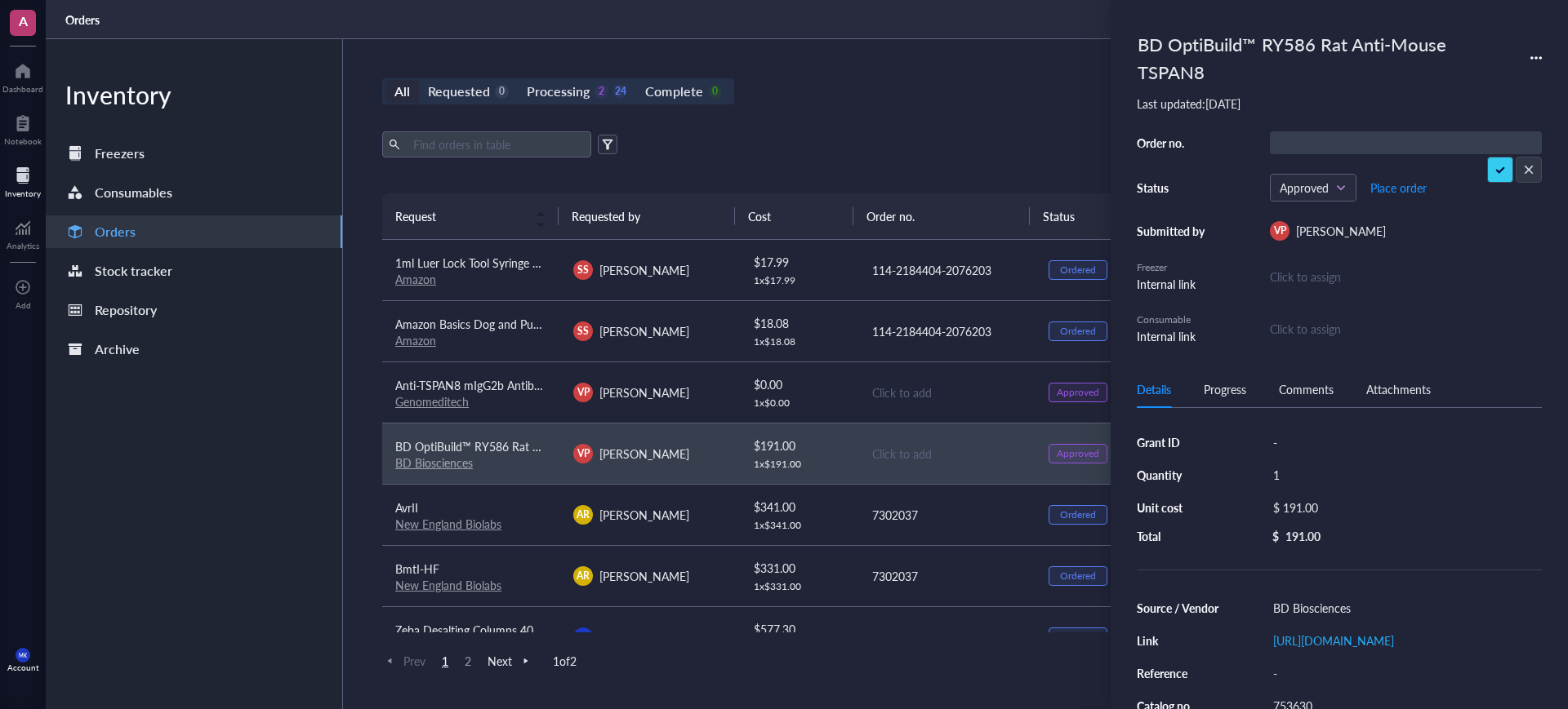
type input "5610545861"
click at [916, 99] on div "All Requested 0 Processing 2 24 Complete 0 New order" at bounding box center [946, 92] width 1128 height 26
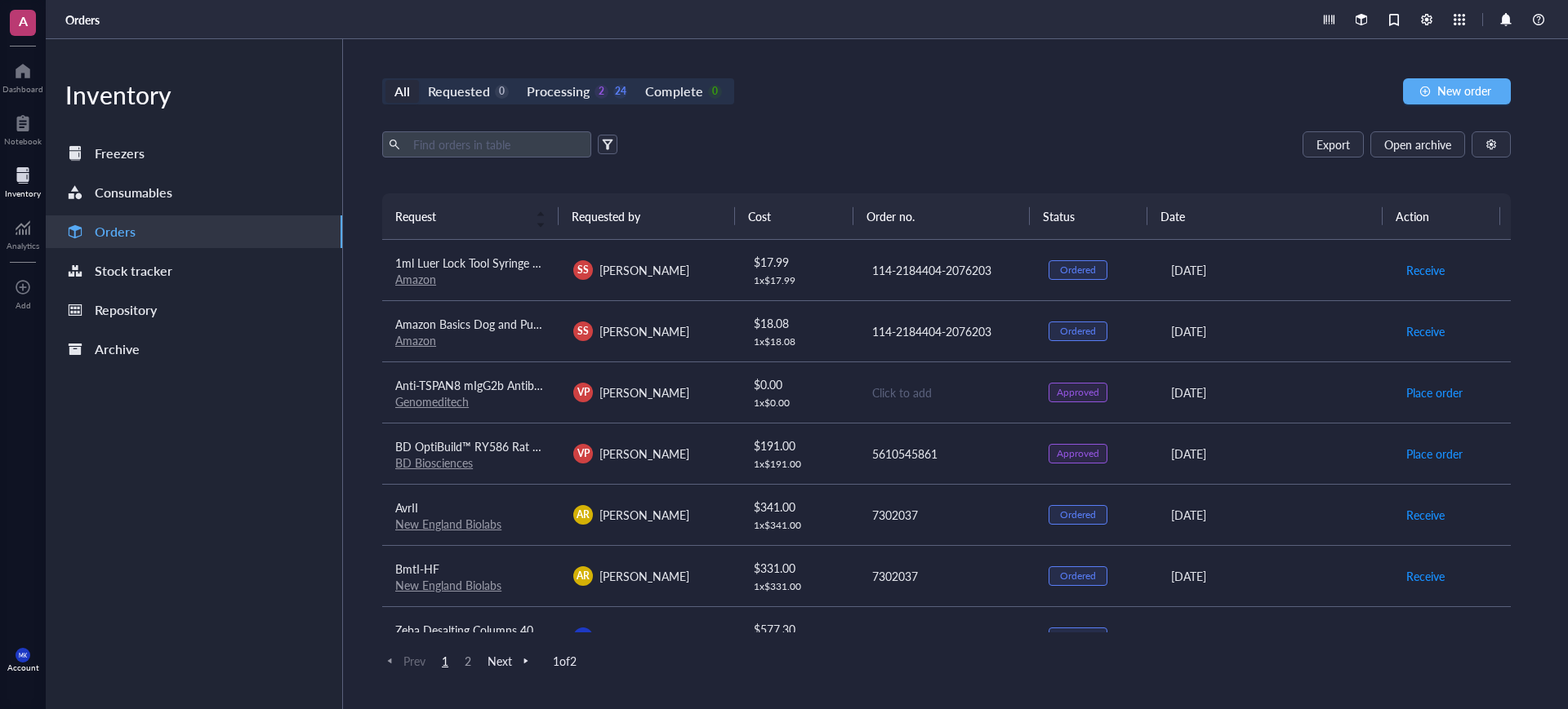
click at [946, 451] on div "5610545861" at bounding box center [947, 454] width 150 height 18
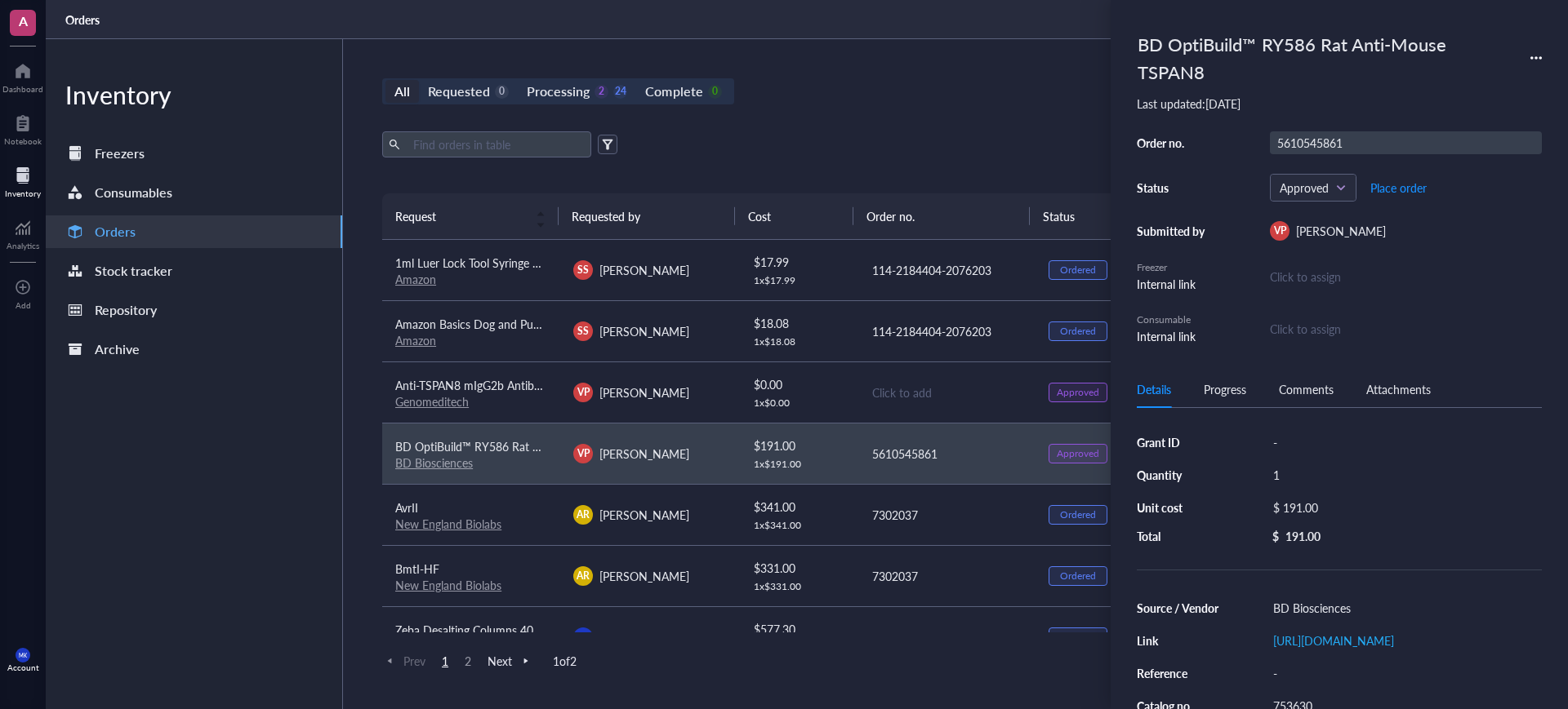
click at [1348, 148] on div "5610545861" at bounding box center [1404, 143] width 271 height 23
type input "5610545861 (on hold)"
click at [894, 389] on div "Click to add" at bounding box center [947, 392] width 150 height 18
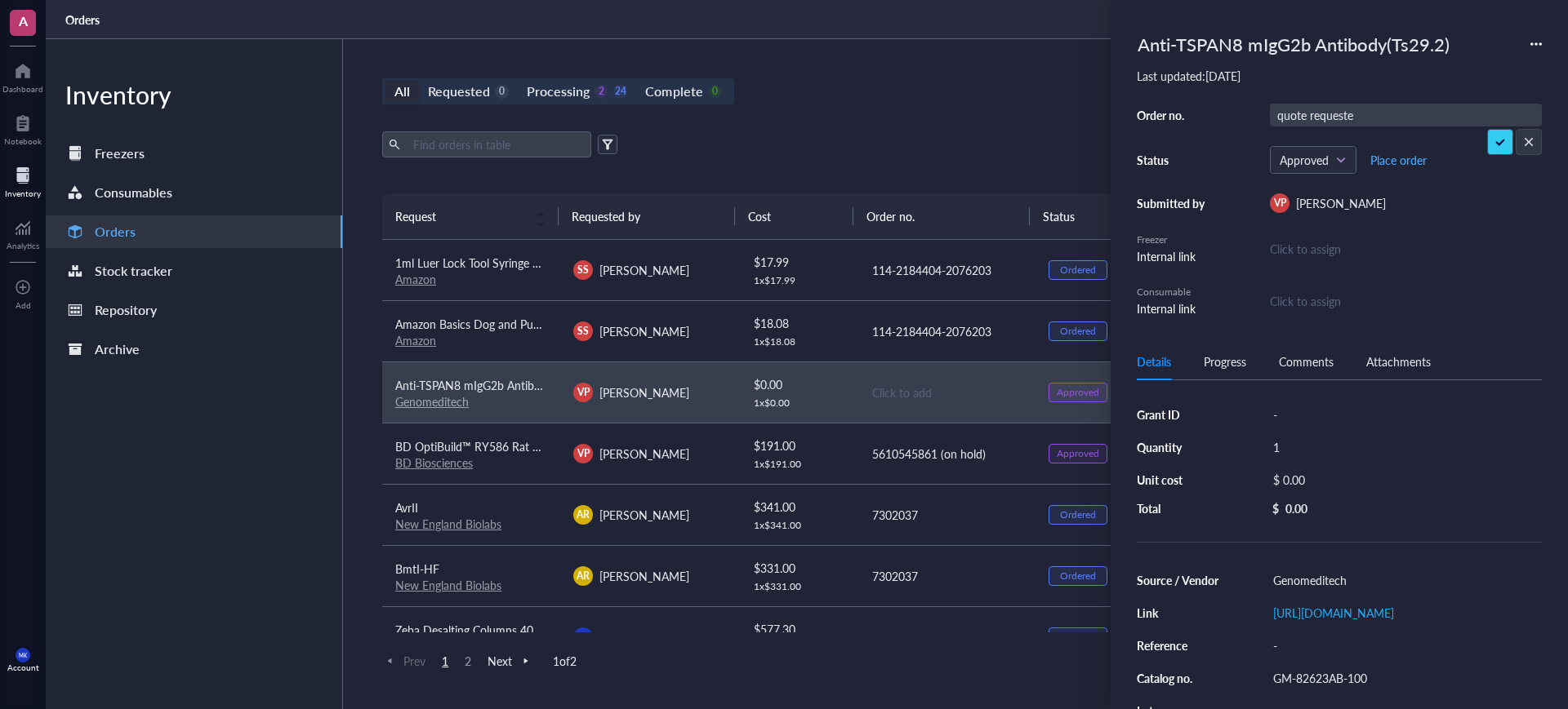
type input "quote requested"
drag, startPoint x: 925, startPoint y: 104, endPoint x: 931, endPoint y: 93, distance: 12.5
click at [931, 93] on div "All Requested 0 Processing 2 24 Complete 0 New order" at bounding box center [946, 92] width 1128 height 26
